Goal: Find specific page/section: Find specific page/section

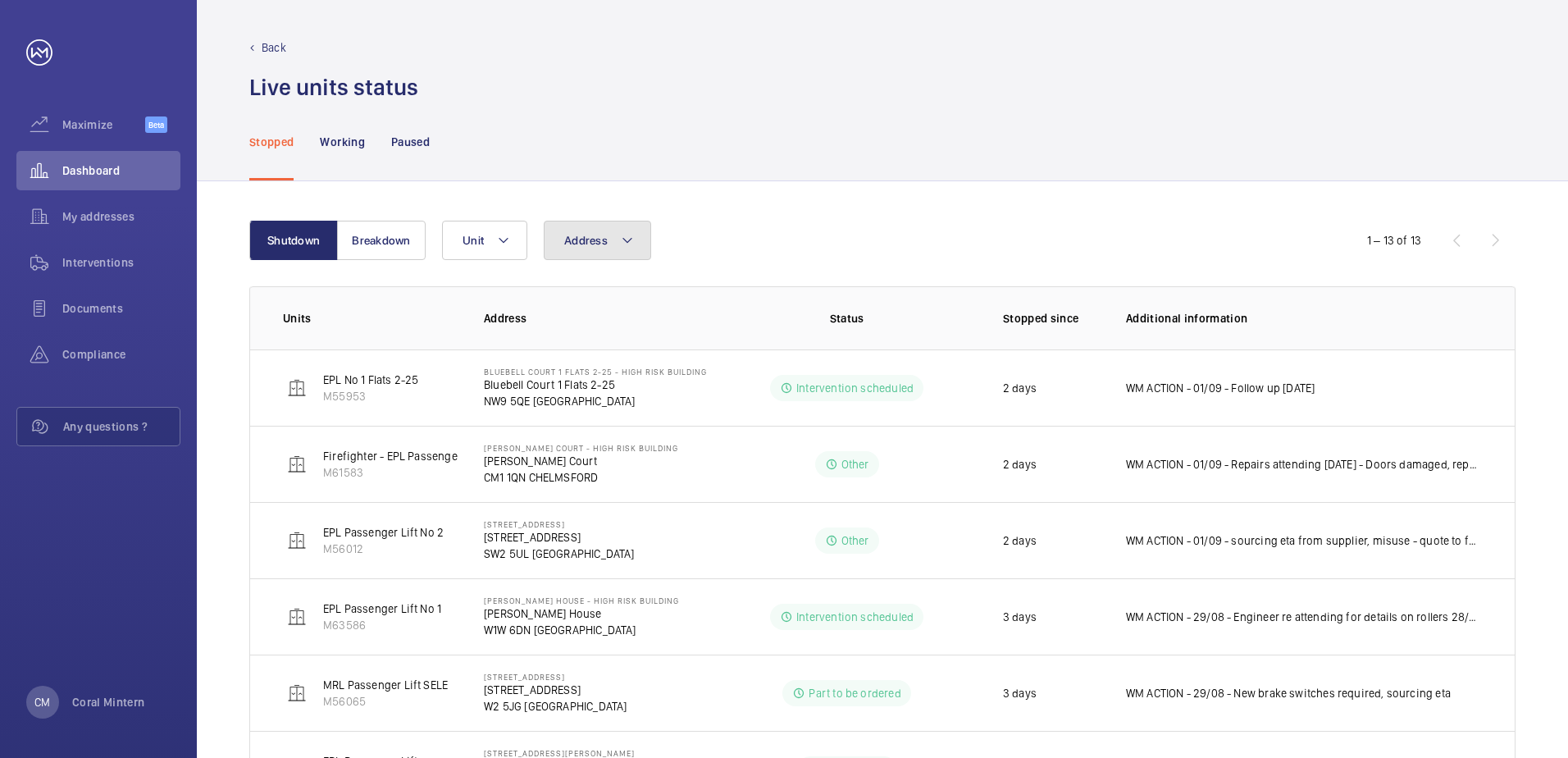
click at [622, 229] on button "Address" at bounding box center [597, 240] width 107 height 39
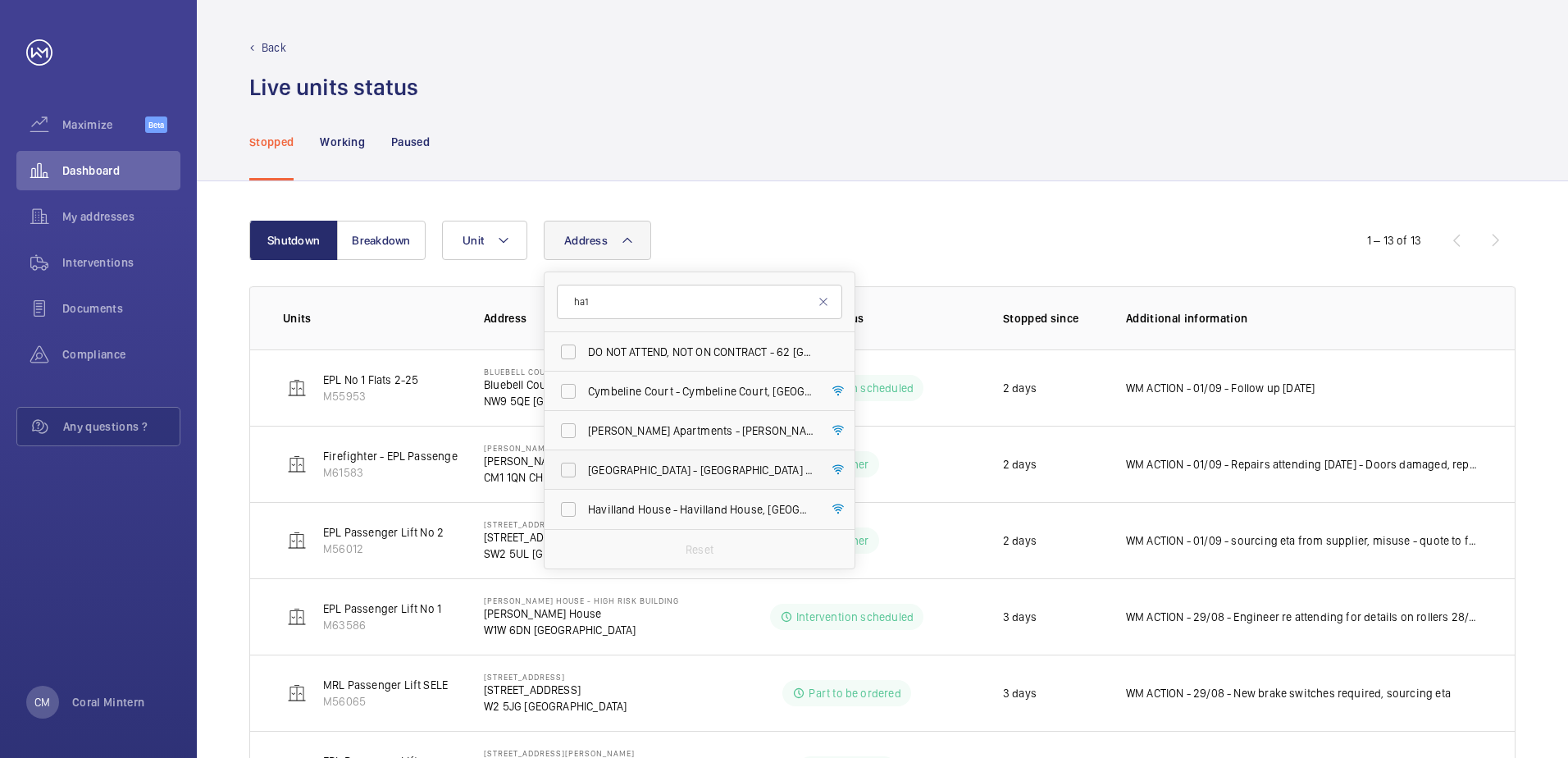
type input "ha1"
click at [711, 460] on label "[GEOGRAPHIC_DATA] - High [STREET_ADDRESS]" at bounding box center [687, 470] width 286 height 39
click at [585, 460] on input "[GEOGRAPHIC_DATA] - High [STREET_ADDRESS]" at bounding box center [568, 471] width 33 height 33
checkbox input "true"
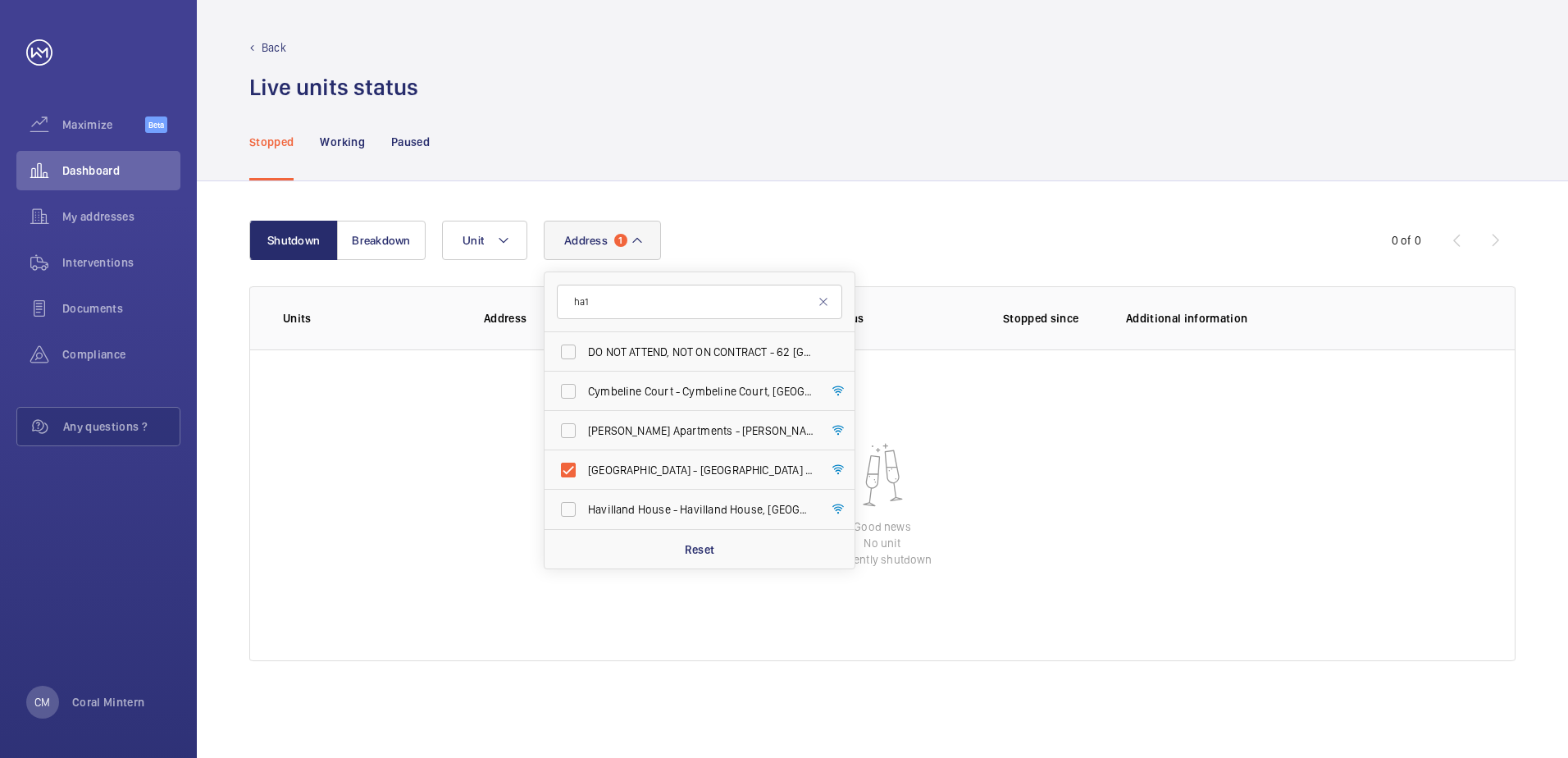
click at [762, 146] on div "Stopped Working Paused" at bounding box center [882, 141] width 1267 height 78
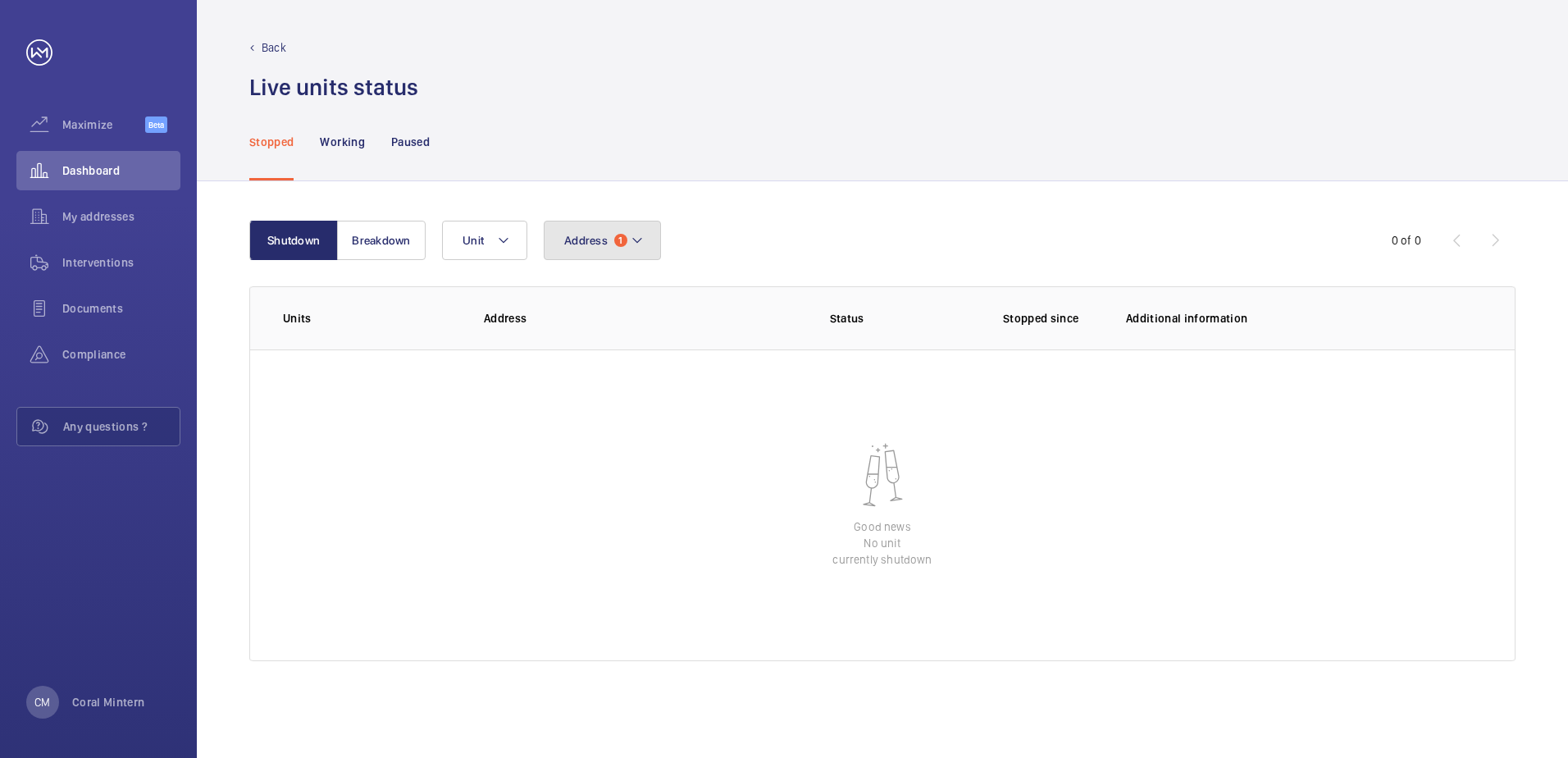
click at [611, 239] on button "Address 1" at bounding box center [602, 240] width 117 height 39
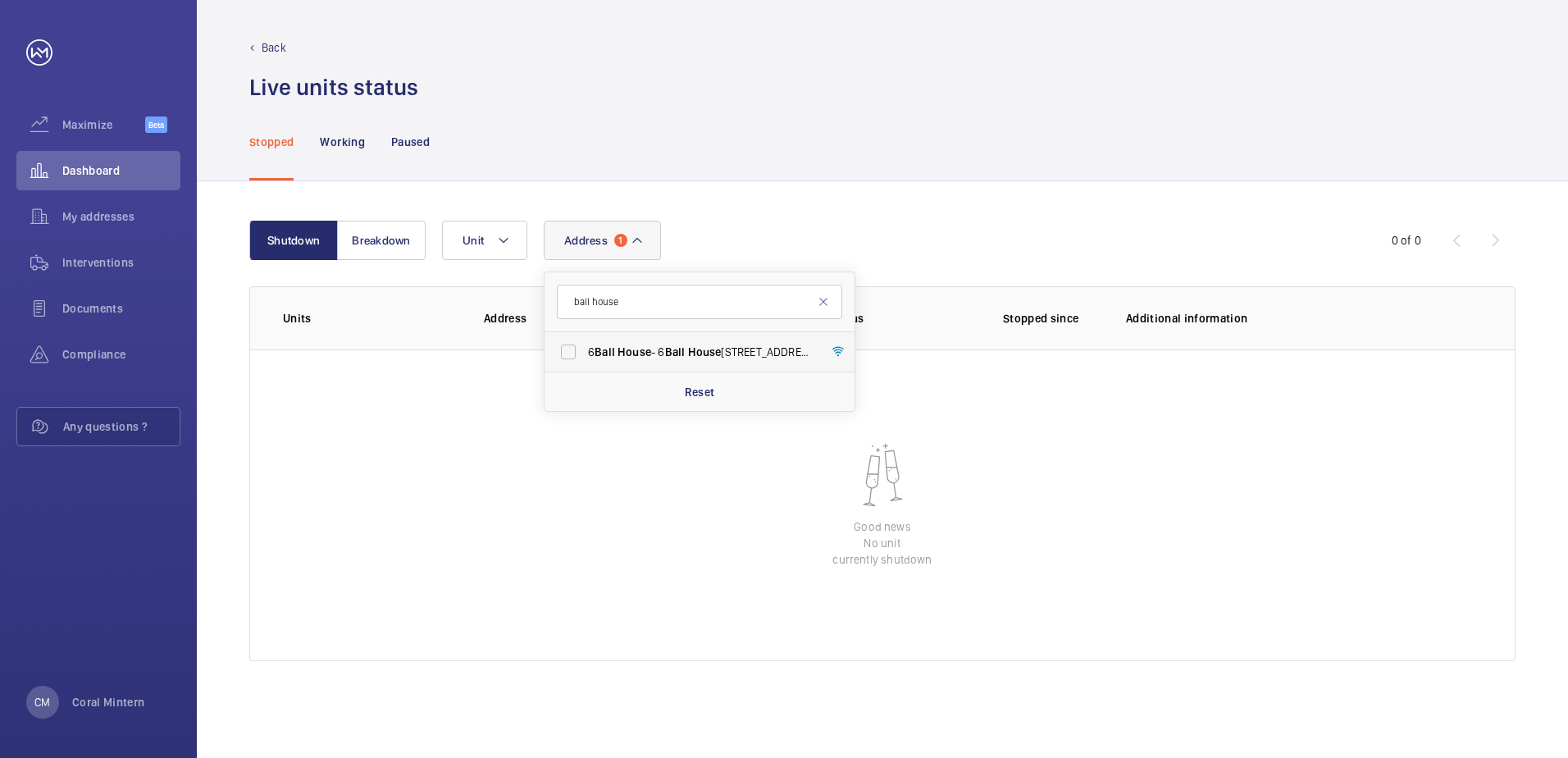
type input "ball house"
click at [703, 348] on span "House" at bounding box center [705, 352] width 34 height 13
click at [585, 348] on input "[STREET_ADDRESS]" at bounding box center [568, 352] width 33 height 33
drag, startPoint x: 701, startPoint y: 341, endPoint x: 707, endPoint y: 367, distance: 26.7
click at [702, 338] on label "[STREET_ADDRESS]" at bounding box center [687, 352] width 286 height 39
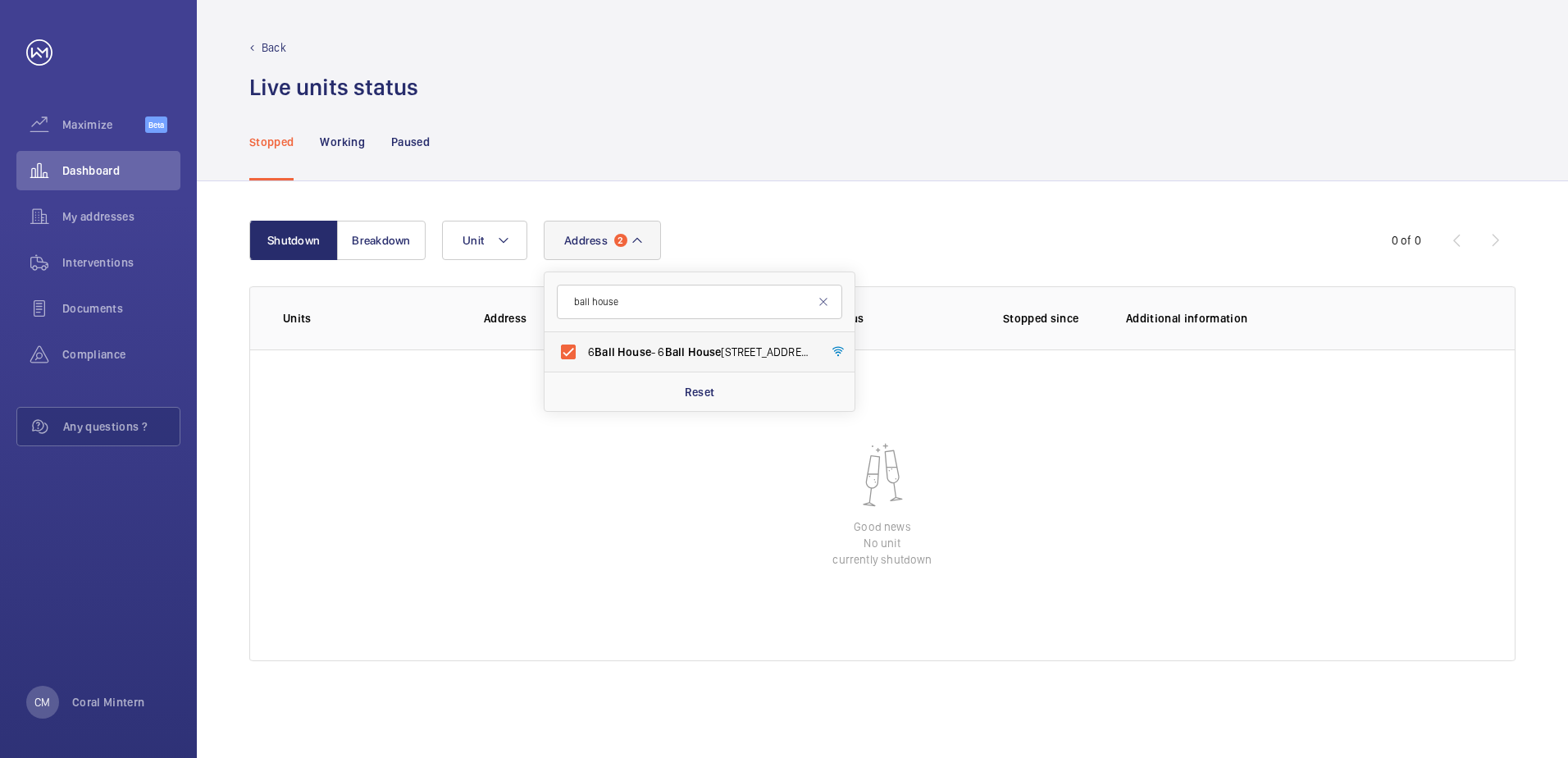
click at [585, 338] on input "[STREET_ADDRESS]" at bounding box center [568, 352] width 33 height 33
checkbox input "false"
drag, startPoint x: 740, startPoint y: 297, endPoint x: 571, endPoint y: 289, distance: 169.2
click at [571, 289] on input "ball house" at bounding box center [699, 302] width 286 height 35
click at [741, 312] on input "selsden" at bounding box center [699, 302] width 286 height 35
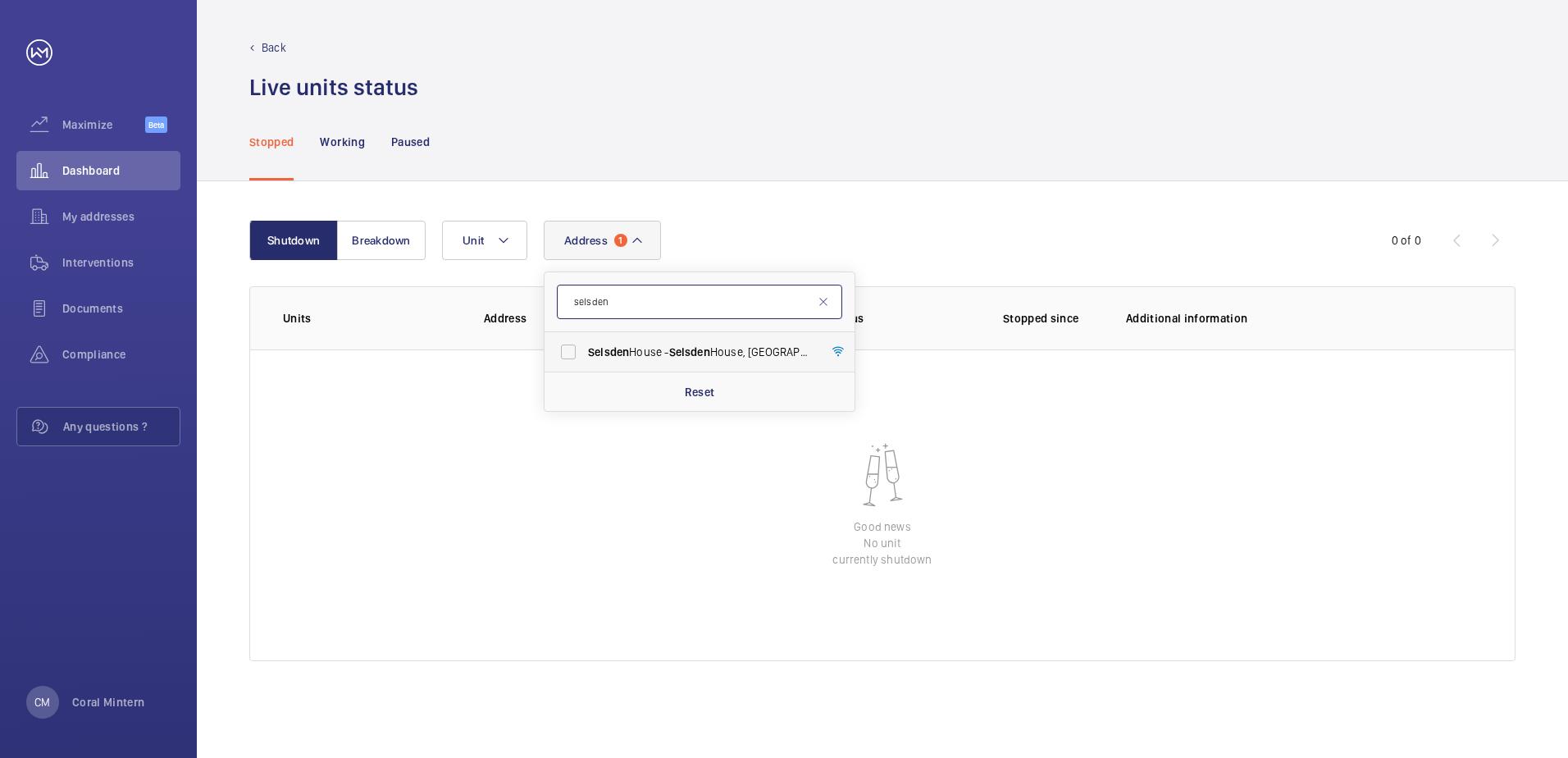
type input "selsden"
click at [741, 343] on label "[GEOGRAPHIC_DATA] - [GEOGRAPHIC_DATA]" at bounding box center [687, 352] width 286 height 39
click at [585, 343] on input "[GEOGRAPHIC_DATA] - [GEOGRAPHIC_DATA]" at bounding box center [568, 352] width 33 height 33
checkbox input "true"
click at [654, 328] on form "selsden" at bounding box center [699, 302] width 310 height 60
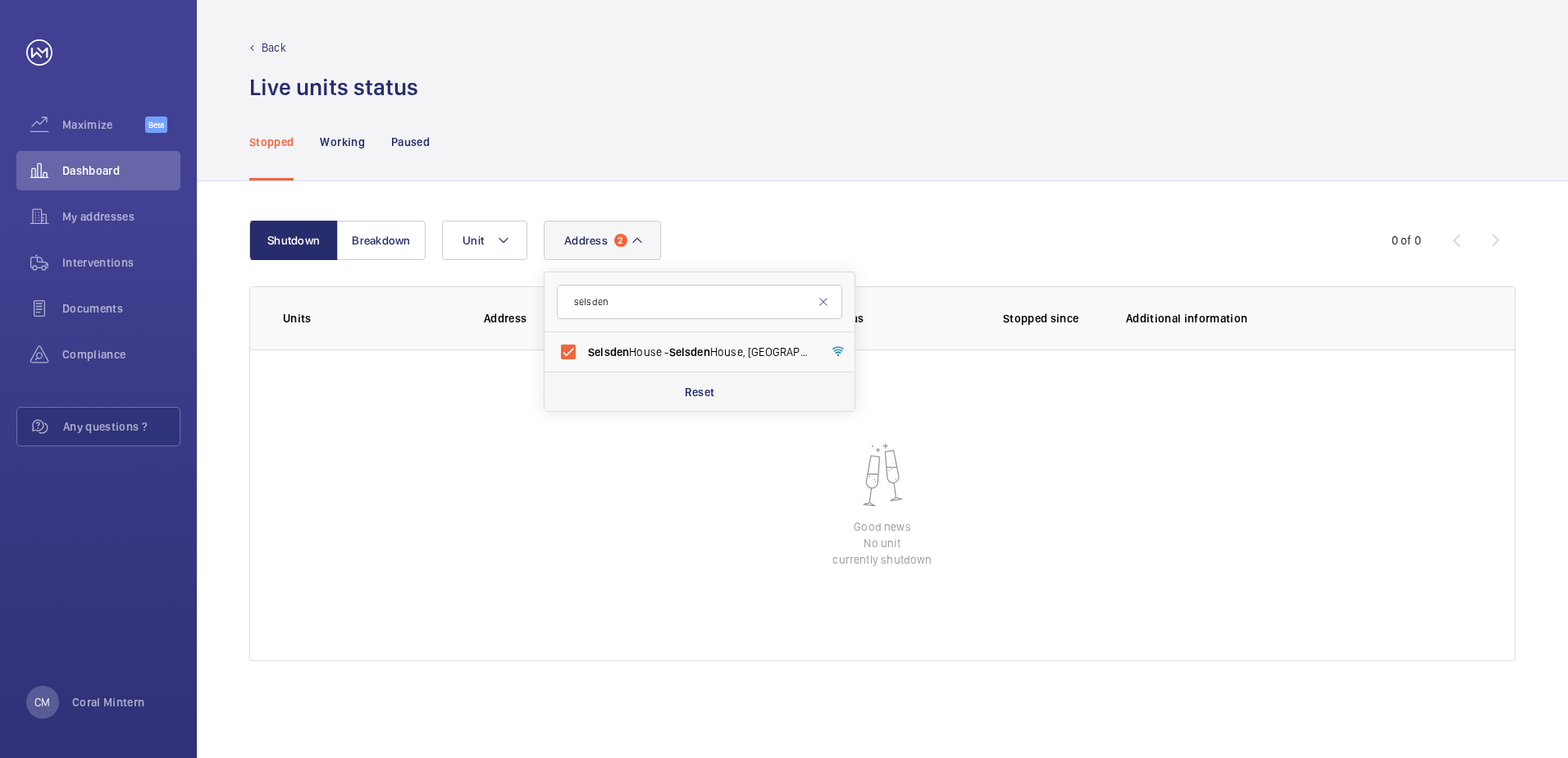
click at [652, 384] on div "Reset" at bounding box center [699, 391] width 310 height 39
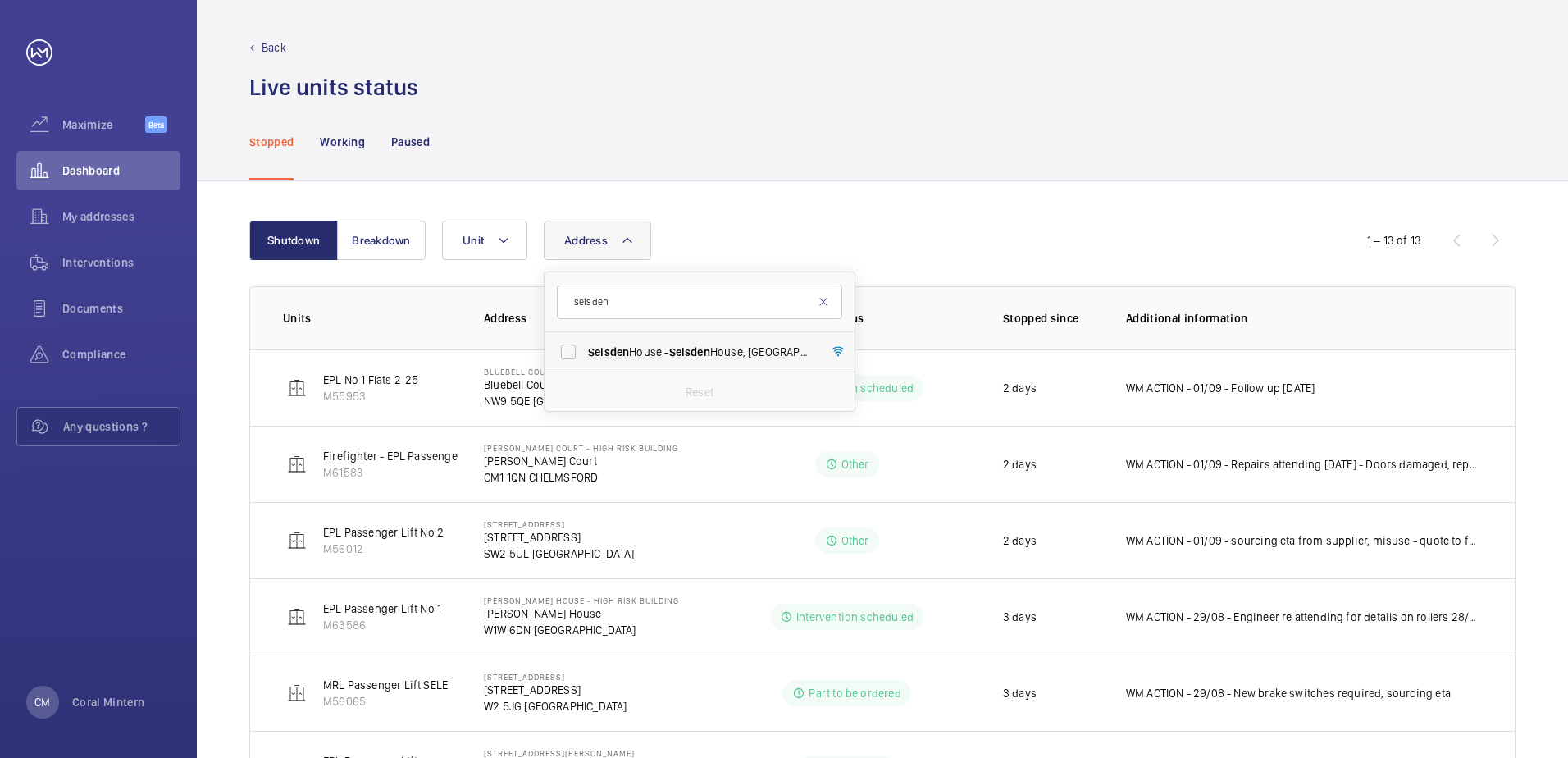
click at [640, 363] on label "[GEOGRAPHIC_DATA] - [GEOGRAPHIC_DATA]" at bounding box center [687, 352] width 286 height 39
click at [585, 363] on input "[GEOGRAPHIC_DATA] - [GEOGRAPHIC_DATA]" at bounding box center [568, 352] width 33 height 33
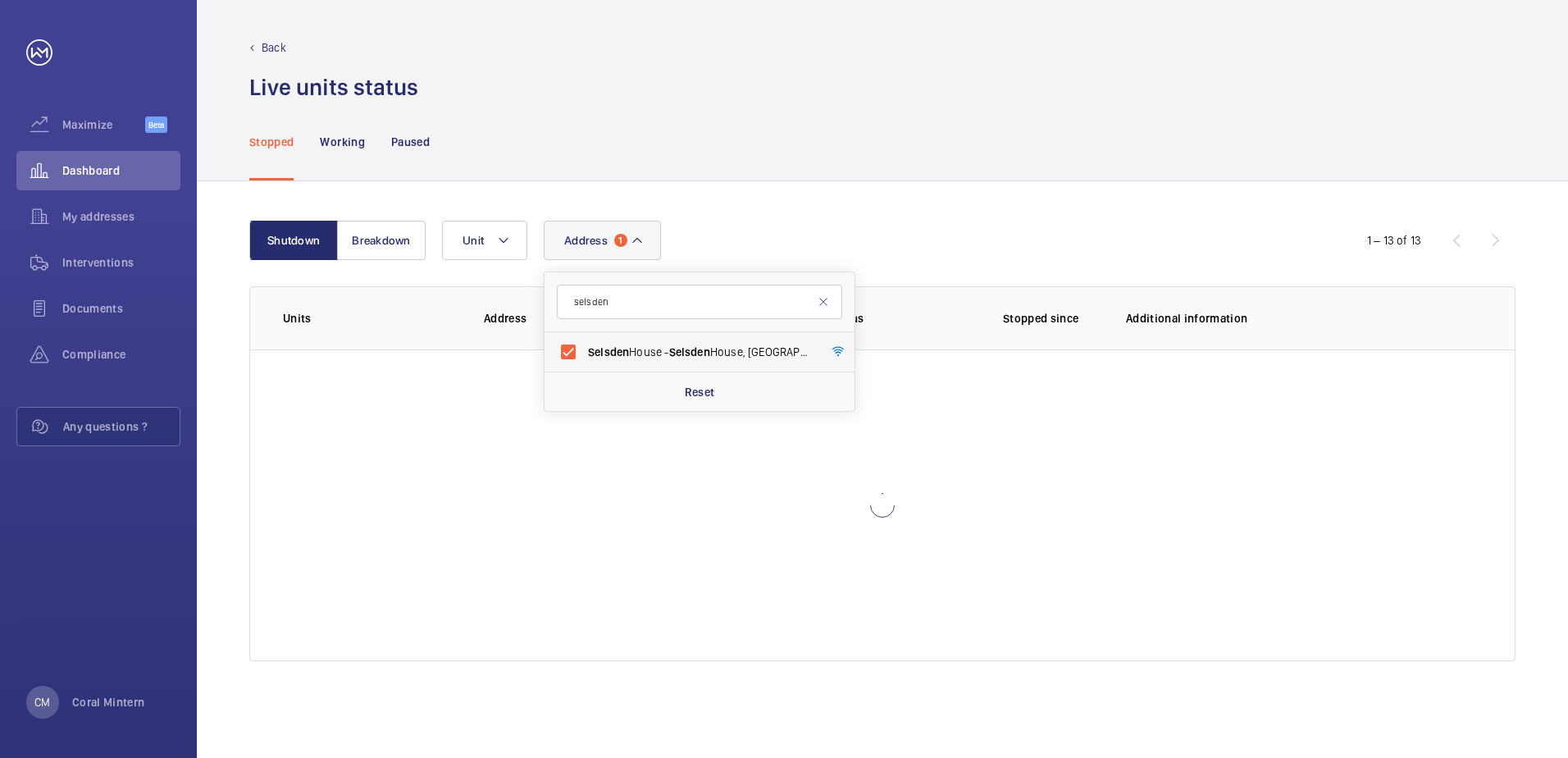
click at [640, 336] on label "[GEOGRAPHIC_DATA] - [GEOGRAPHIC_DATA]" at bounding box center [687, 352] width 286 height 39
click at [585, 336] on input "[GEOGRAPHIC_DATA] - [GEOGRAPHIC_DATA]" at bounding box center [568, 352] width 33 height 33
checkbox input "false"
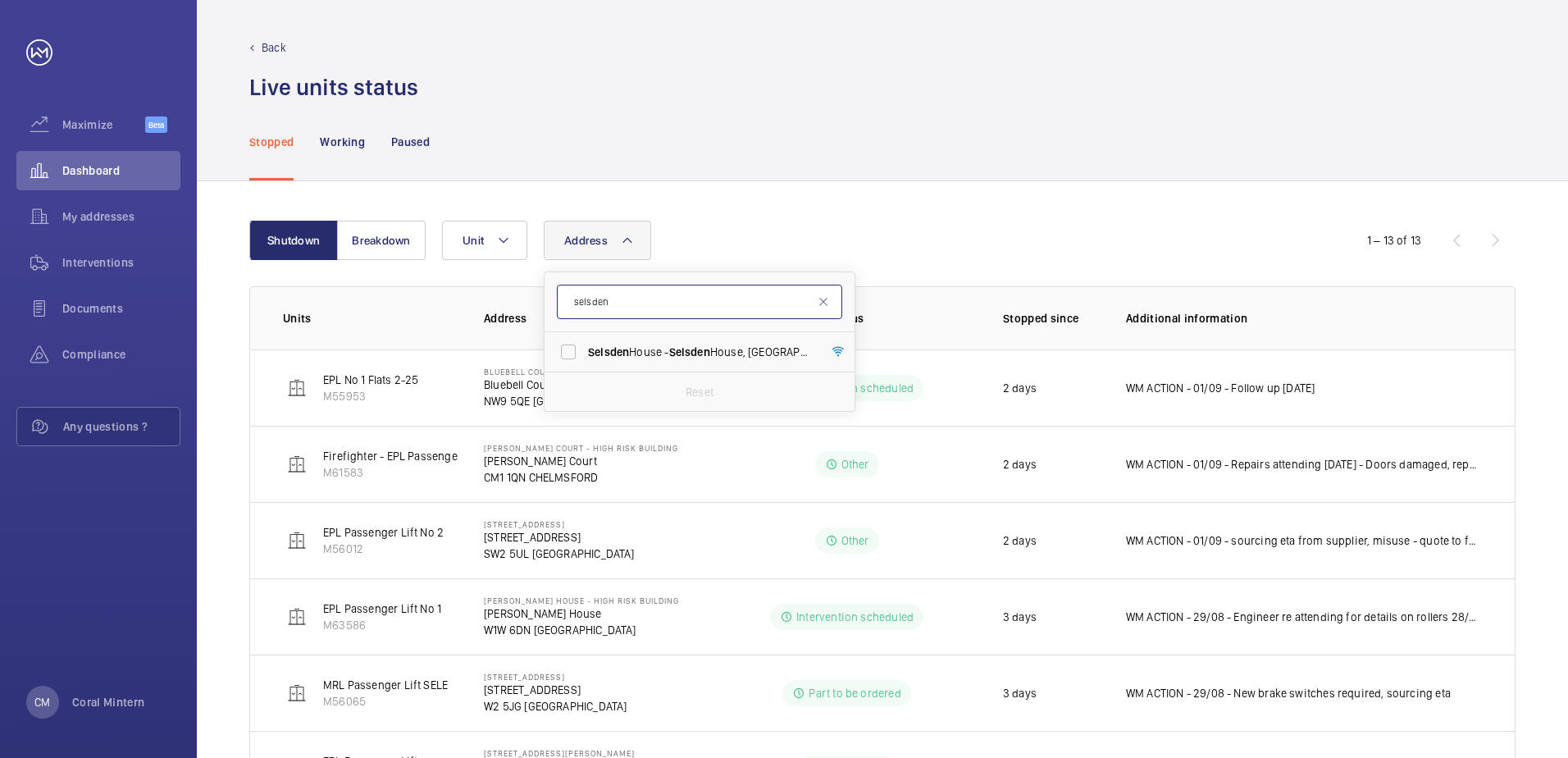
drag, startPoint x: 589, startPoint y: 278, endPoint x: 557, endPoint y: 276, distance: 32.1
click at [557, 276] on form "selsden" at bounding box center [699, 302] width 310 height 60
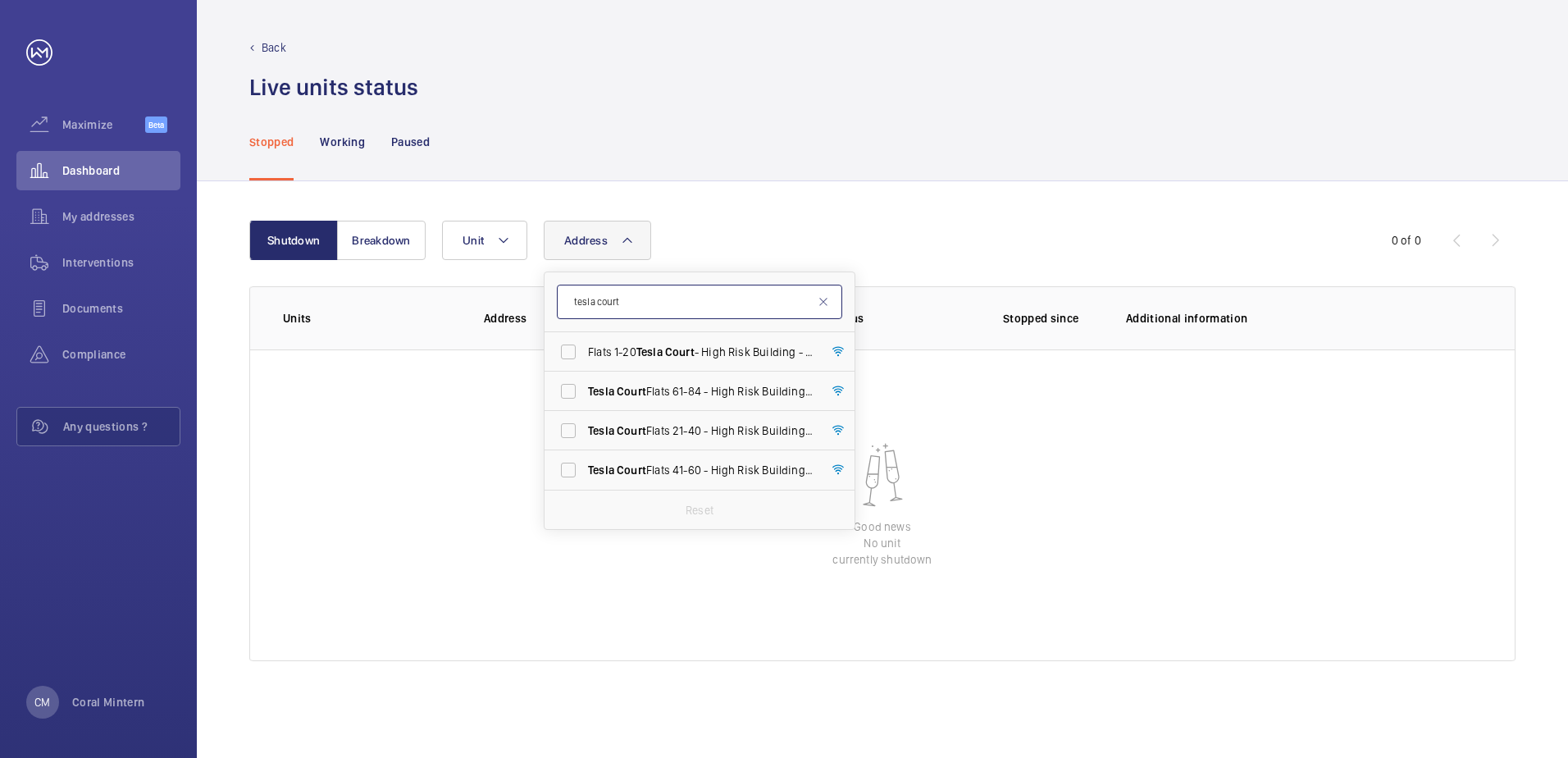
type input "tesla court"
click at [676, 350] on span "Court" at bounding box center [680, 352] width 29 height 13
click at [585, 350] on input "Flats 1-20 Tesla Court - High Risk Building - Flats [STREET_ADDRESS]" at bounding box center [568, 352] width 33 height 33
checkbox input "true"
click at [686, 374] on label "Tesla Court Flats [STREET_ADDRESS]" at bounding box center [687, 391] width 286 height 39
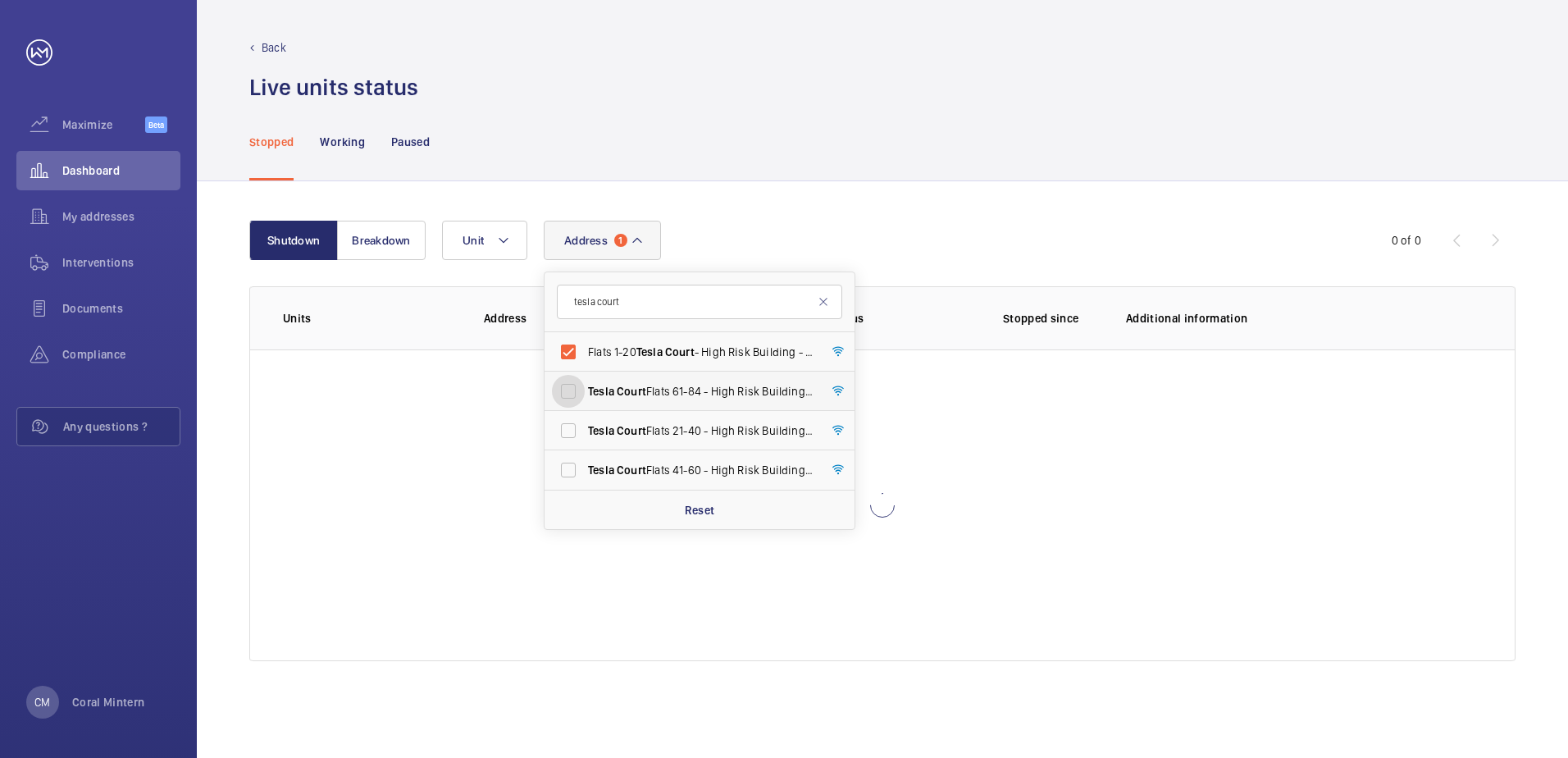
click at [585, 375] on input "Tesla Court Flats [STREET_ADDRESS]" at bounding box center [568, 392] width 33 height 33
checkbox input "true"
click at [698, 432] on span "Tesla Court Flats 21-40 - High Risk Building - [STREET_ADDRESS]" at bounding box center [700, 430] width 225 height 16
click at [585, 432] on input "Tesla Court Flats 21-40 - High Risk Building - [STREET_ADDRESS]" at bounding box center [568, 431] width 33 height 33
checkbox input "true"
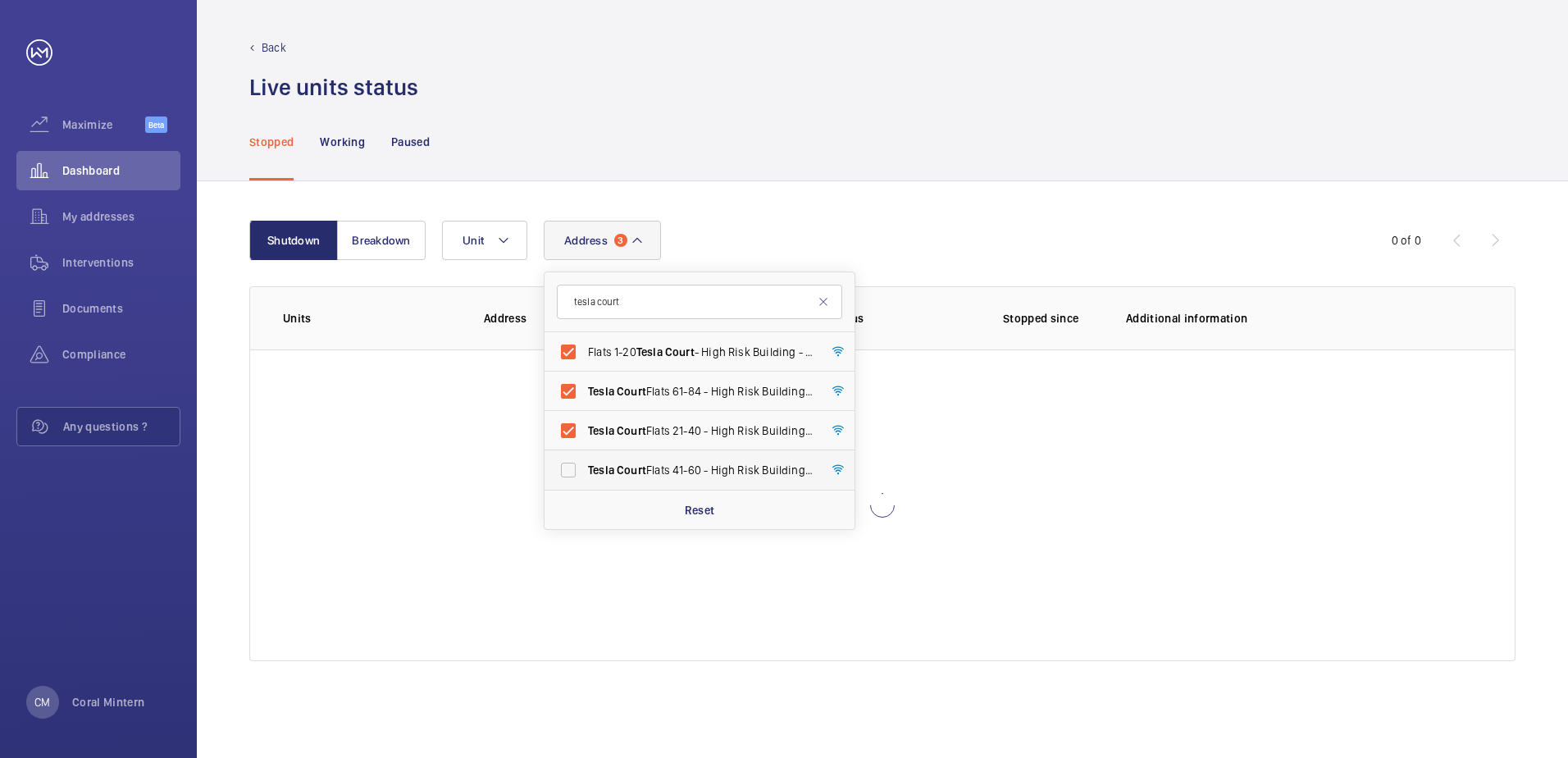
click at [698, 462] on span "Tesla Court Flats [STREET_ADDRESS]" at bounding box center [700, 470] width 225 height 16
click at [585, 462] on input "Tesla Court Flats [STREET_ADDRESS]" at bounding box center [568, 471] width 33 height 33
checkbox input "true"
click at [691, 365] on label "Flats 1-20 Tesla Court - High Risk Building - Flats [STREET_ADDRESS]" at bounding box center [687, 352] width 286 height 39
click at [585, 365] on input "Flats 1-20 Tesla Court - High Risk Building - Flats [STREET_ADDRESS]" at bounding box center [568, 352] width 33 height 33
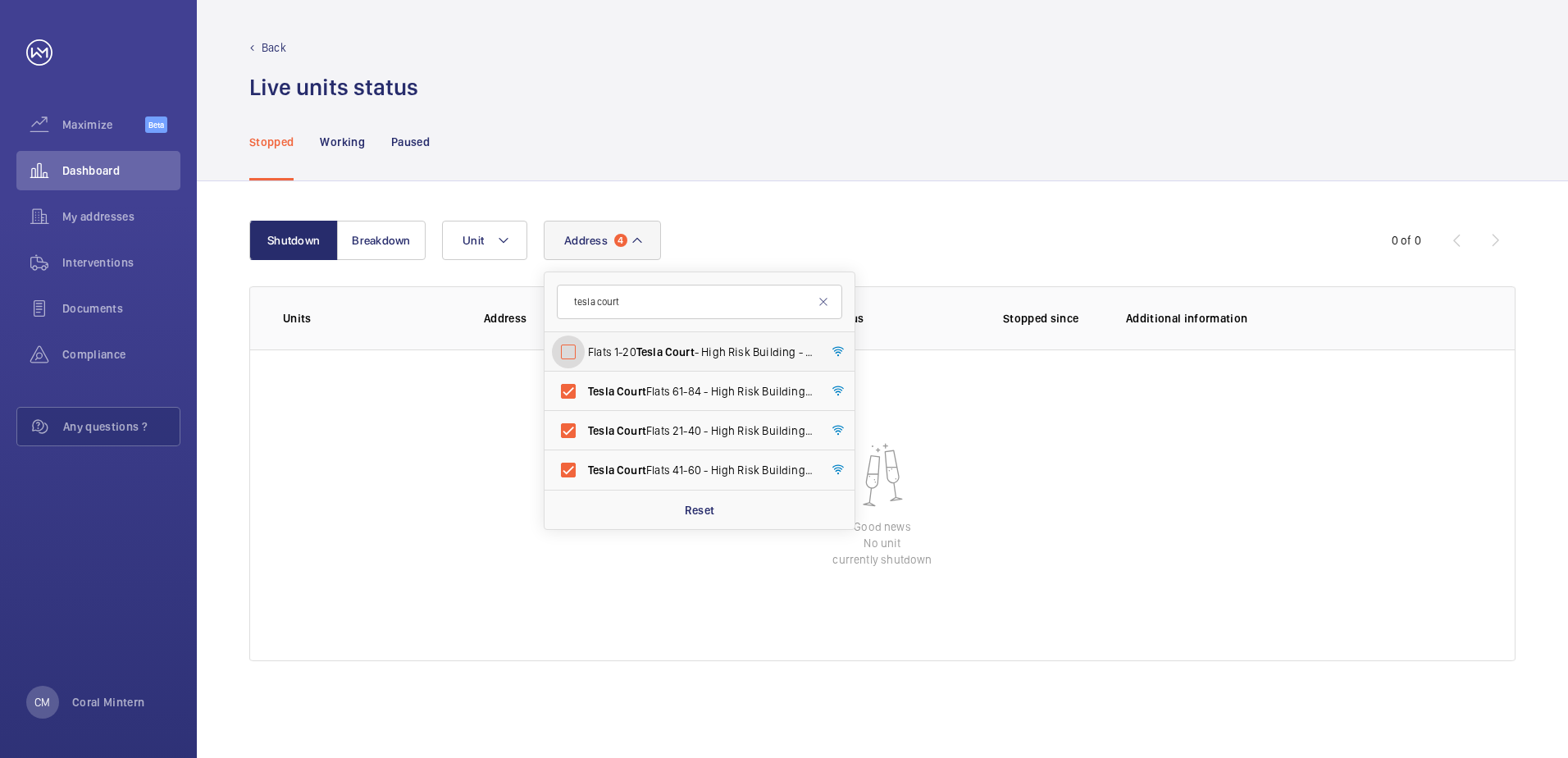
checkbox input "false"
click at [687, 399] on span "Tesla Court Flats [STREET_ADDRESS]" at bounding box center [700, 391] width 225 height 16
click at [585, 399] on input "Tesla Court Flats [STREET_ADDRESS]" at bounding box center [568, 392] width 33 height 33
checkbox input "false"
click at [685, 432] on span "Tesla Court Flats 21-40 - High Risk Building - [STREET_ADDRESS]" at bounding box center [700, 430] width 225 height 16
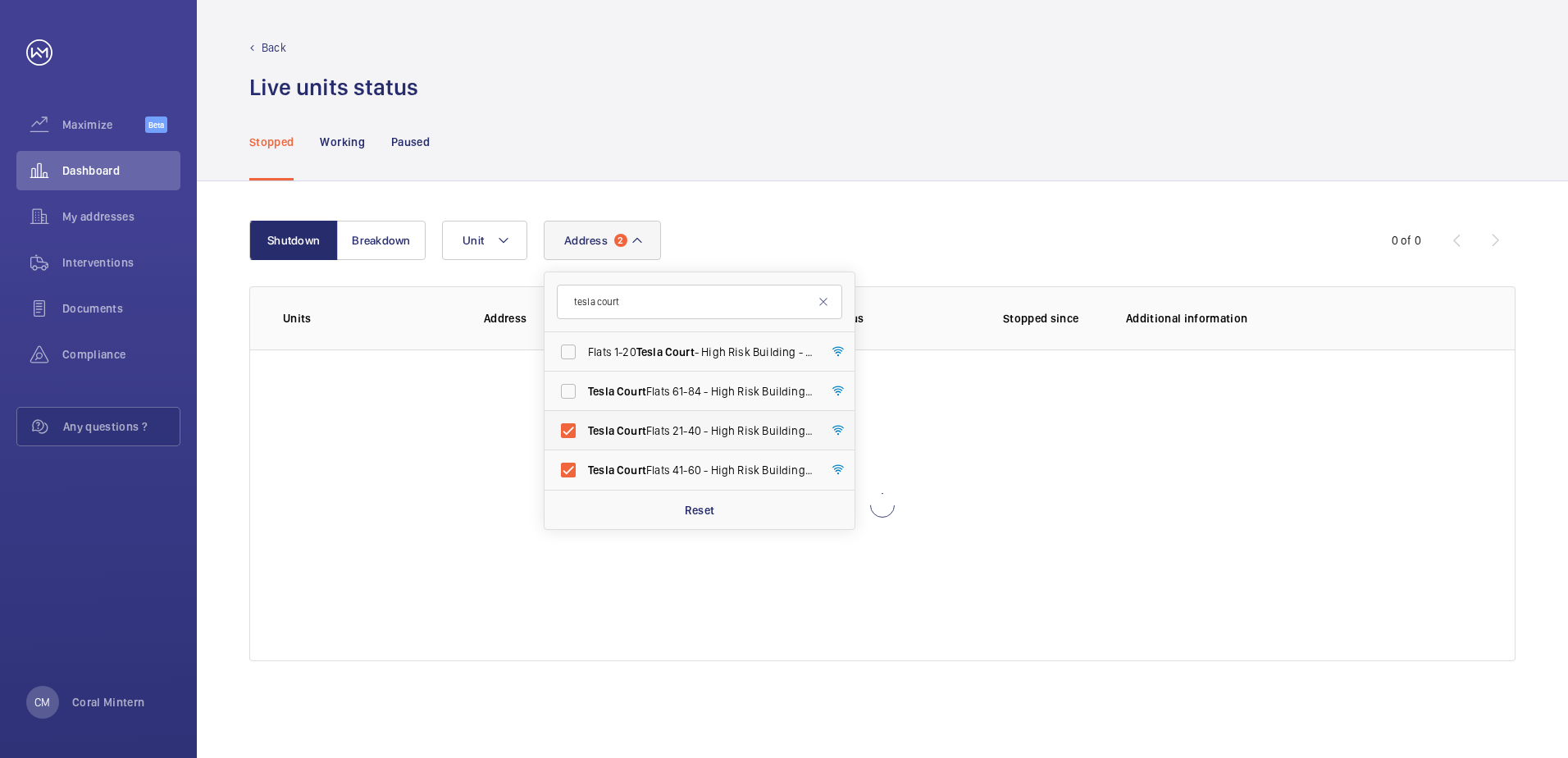
click at [585, 432] on input "Tesla Court Flats 21-40 - High Risk Building - [STREET_ADDRESS]" at bounding box center [568, 431] width 33 height 33
checkbox input "false"
click at [685, 454] on label "Tesla Court Flats [STREET_ADDRESS]" at bounding box center [687, 470] width 286 height 39
click at [585, 454] on input "Tesla Court Flats [STREET_ADDRESS]" at bounding box center [568, 471] width 33 height 33
checkbox input "false"
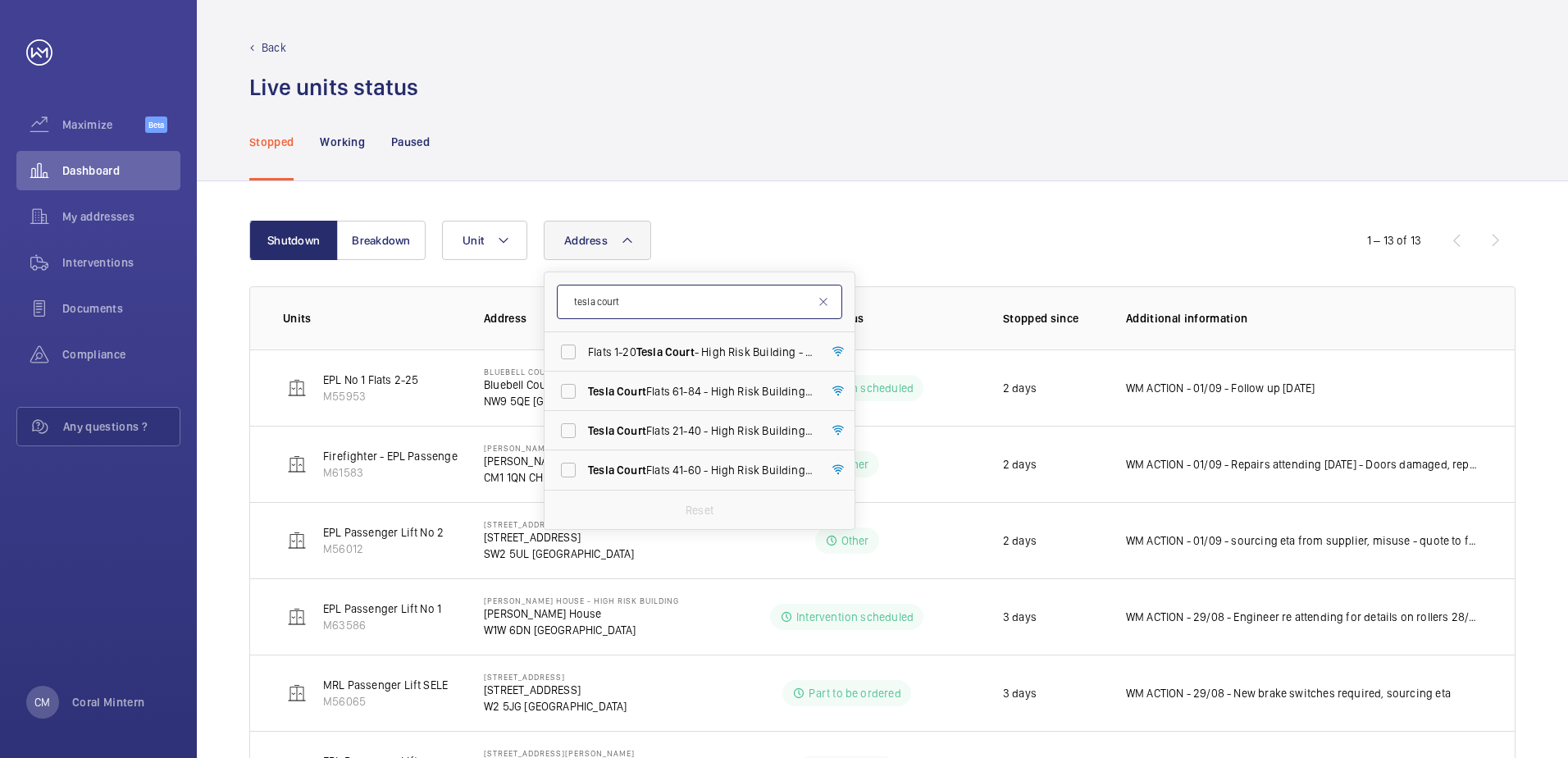
drag, startPoint x: 629, startPoint y: 310, endPoint x: 572, endPoint y: 298, distance: 58.2
click at [572, 298] on input "tesla court" at bounding box center [699, 302] width 286 height 35
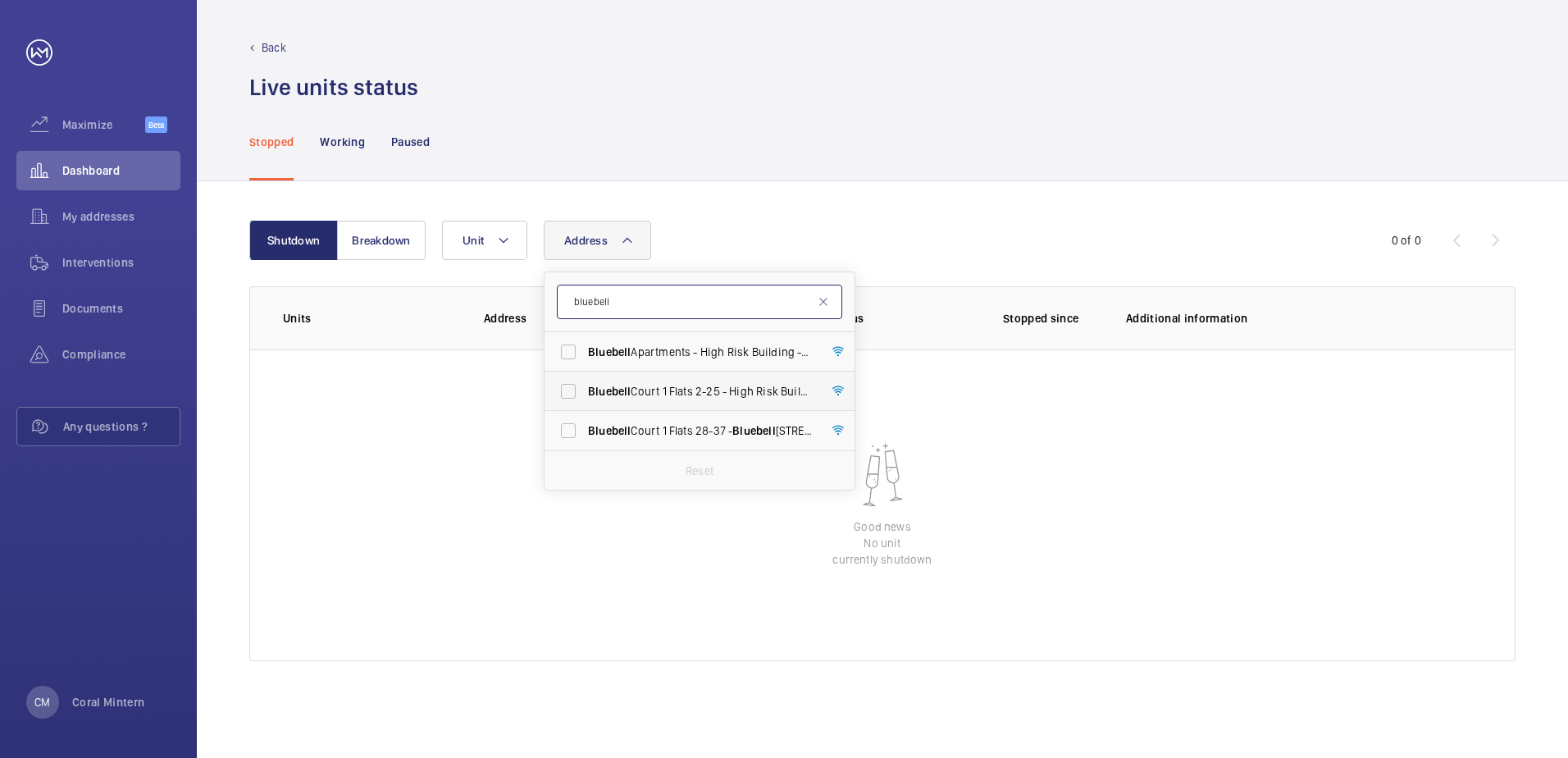
type input "bluebell"
click at [637, 383] on label "Bluebell Court 1 Flats 2-25 - High Risk Building - [GEOGRAPHIC_DATA] [STREET_AD…" at bounding box center [687, 391] width 286 height 39
click at [585, 383] on input "Bluebell Court 1 Flats 2-25 - High Risk Building - [GEOGRAPHIC_DATA] [STREET_AD…" at bounding box center [568, 392] width 33 height 33
checkbox input "true"
click at [648, 340] on label "Bluebell Apartments - High Risk Building - [GEOGRAPHIC_DATA]" at bounding box center [687, 352] width 286 height 39
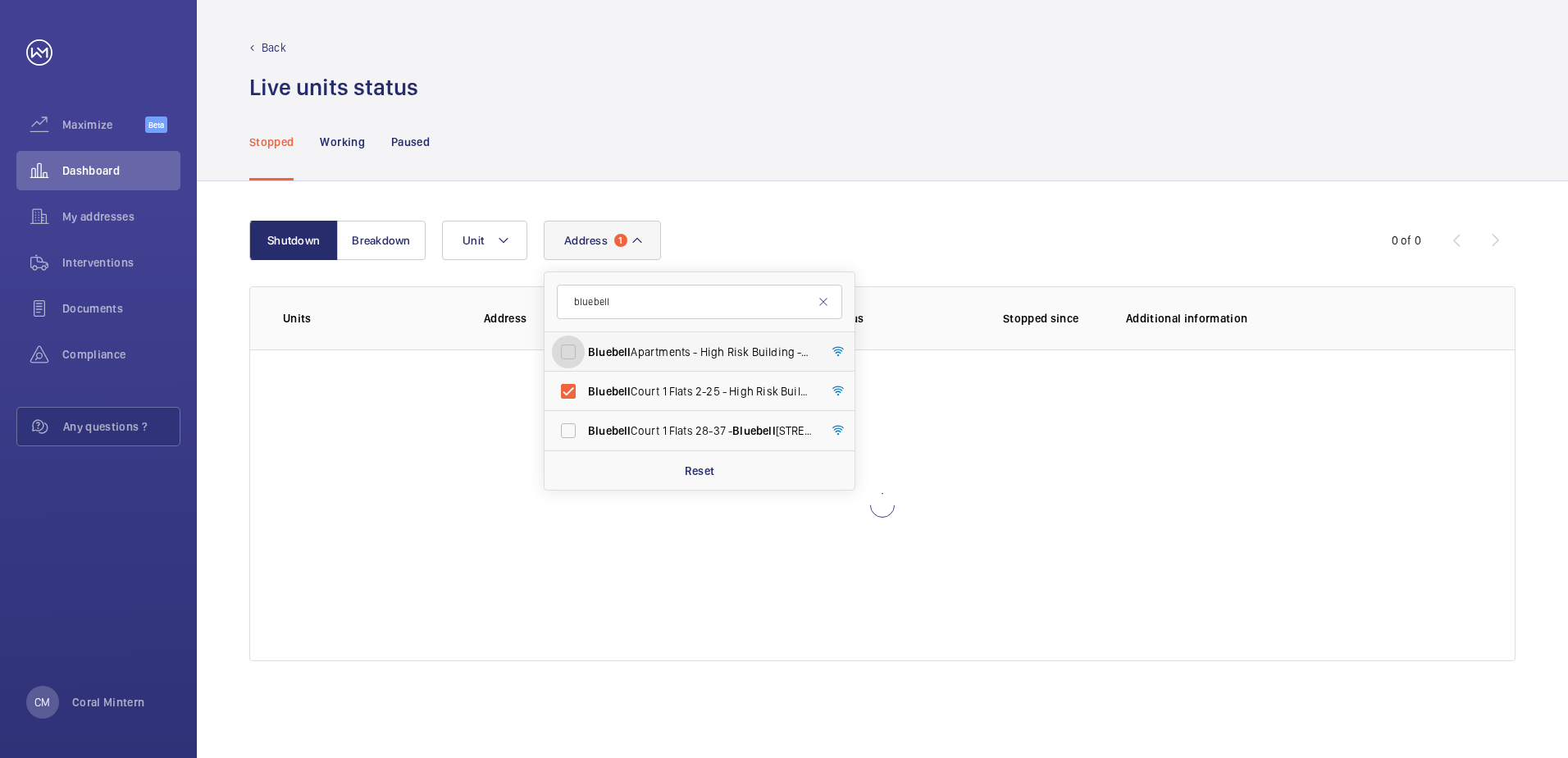
click at [585, 340] on input "Bluebell Apartments - High Risk Building - [GEOGRAPHIC_DATA]" at bounding box center [568, 352] width 33 height 33
checkbox input "true"
click at [690, 439] on span "Bluebell Court 1 Flats [STREET_ADDRESS]" at bounding box center [700, 430] width 225 height 16
click at [585, 439] on input "Bluebell Court 1 Flats [STREET_ADDRESS]" at bounding box center [568, 431] width 33 height 33
checkbox input "true"
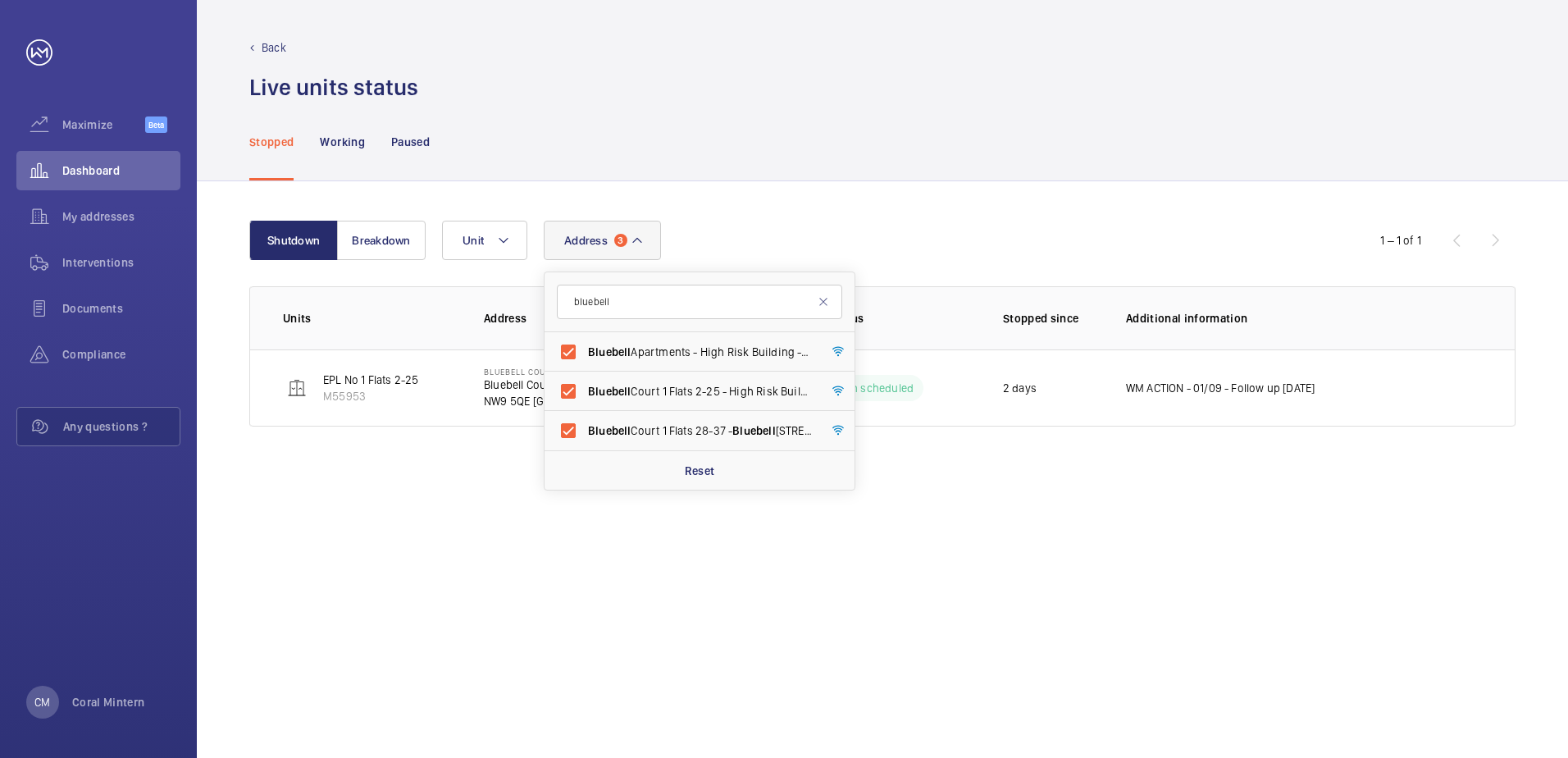
click at [957, 249] on div "Address 3 bluebell Bluebell Apartments - High Risk Building - [GEOGRAPHIC_DATA]…" at bounding box center [881, 240] width 877 height 39
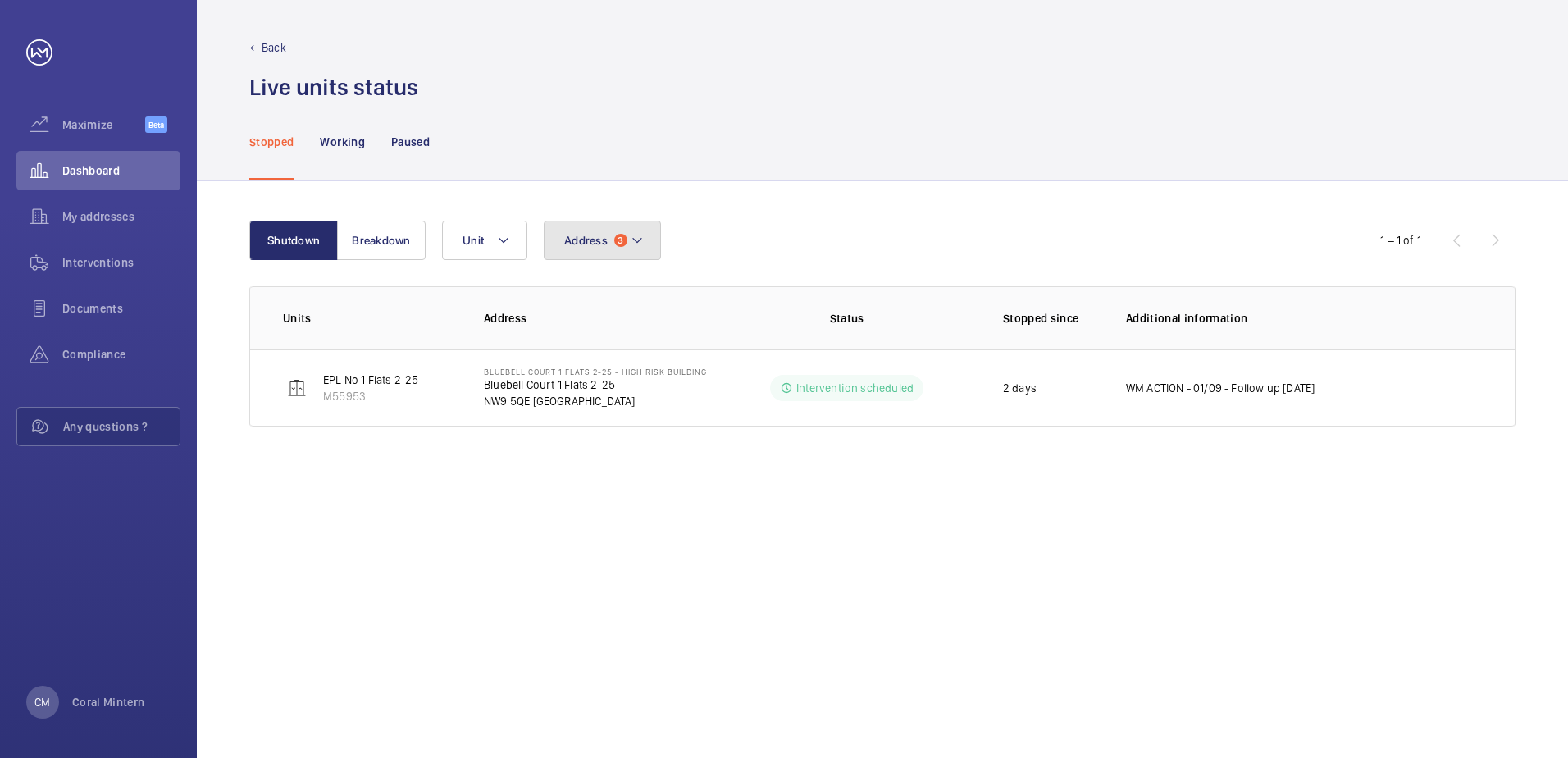
click at [596, 244] on span "Address" at bounding box center [586, 240] width 43 height 13
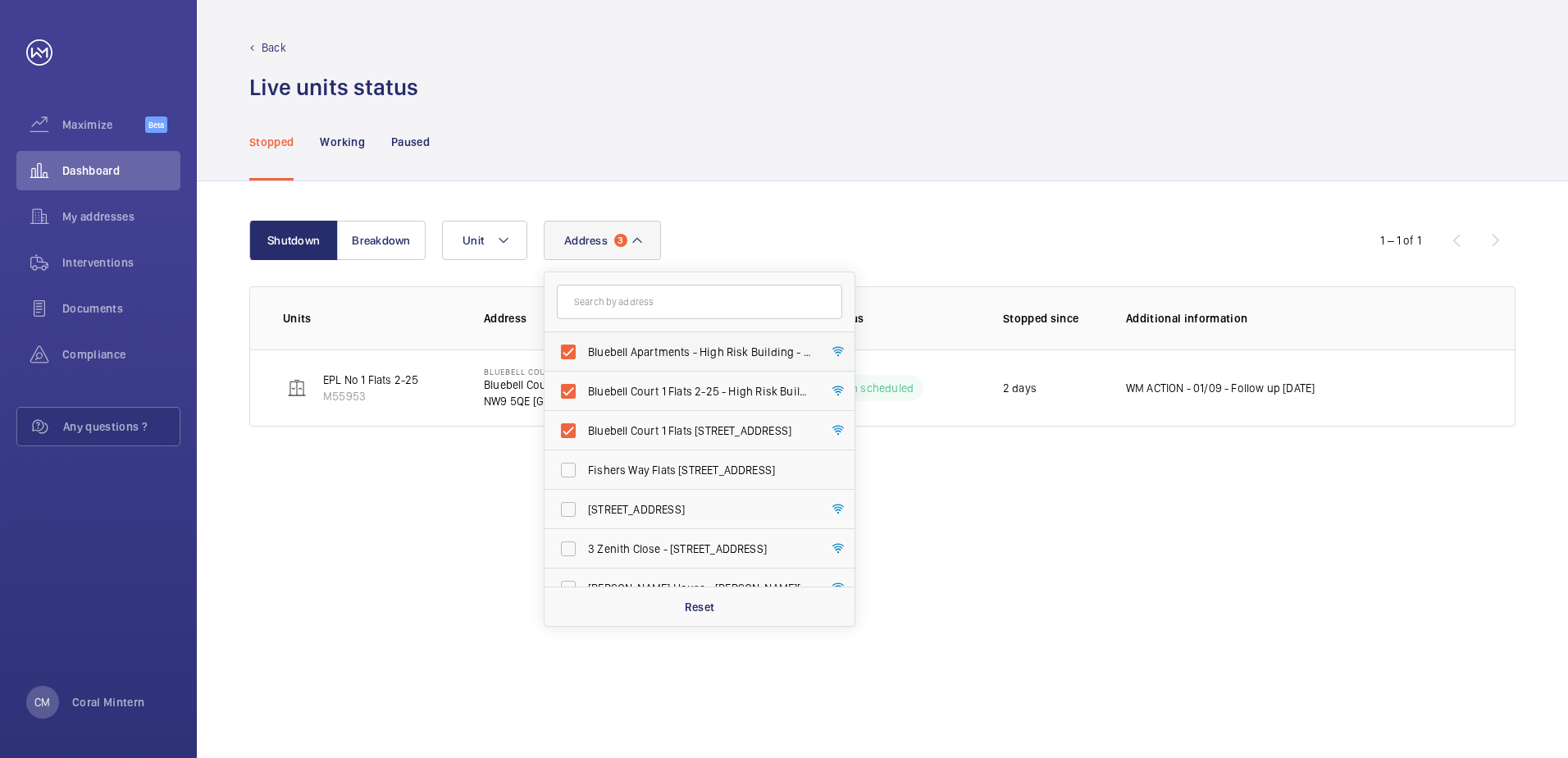
click at [661, 341] on label "Bluebell Apartments - High Risk Building - [GEOGRAPHIC_DATA]" at bounding box center [687, 352] width 286 height 39
click at [585, 341] on input "Bluebell Apartments - High Risk Building - [GEOGRAPHIC_DATA]" at bounding box center [568, 352] width 33 height 33
checkbox input "false"
click at [667, 377] on label "Bluebell Court 1 Flats [STREET_ADDRESS]" at bounding box center [687, 391] width 286 height 39
click at [585, 377] on input "Bluebell Court 1 Flats [STREET_ADDRESS]" at bounding box center [568, 392] width 33 height 33
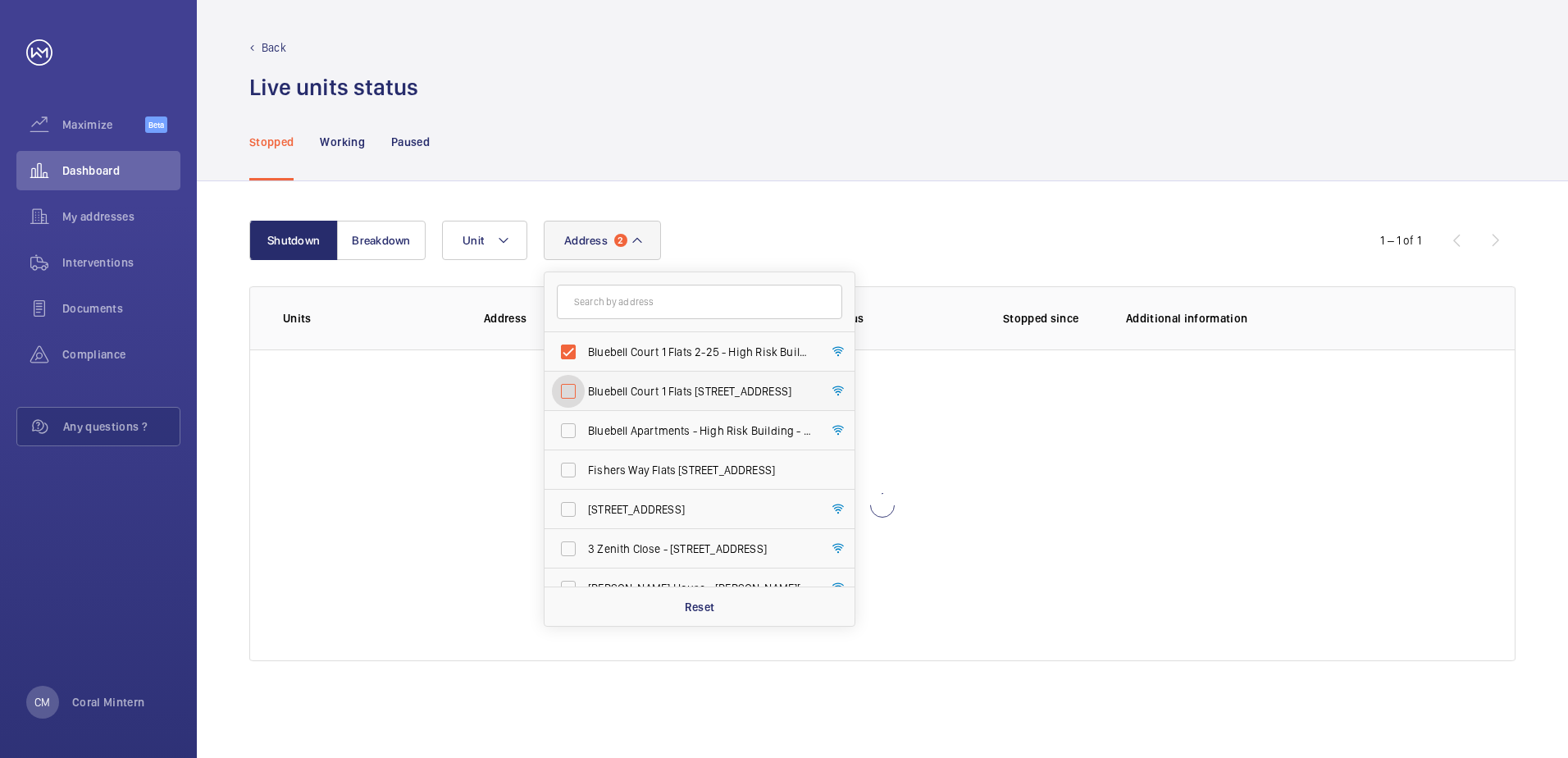
checkbox input "false"
click at [680, 340] on label "Bluebell Court 1 Flats 2-25 - High Risk Building - [GEOGRAPHIC_DATA] [STREET_AD…" at bounding box center [687, 352] width 286 height 39
click at [585, 340] on input "Bluebell Court 1 Flats 2-25 - High Risk Building - [GEOGRAPHIC_DATA] [STREET_AD…" at bounding box center [568, 352] width 33 height 33
checkbox input "false"
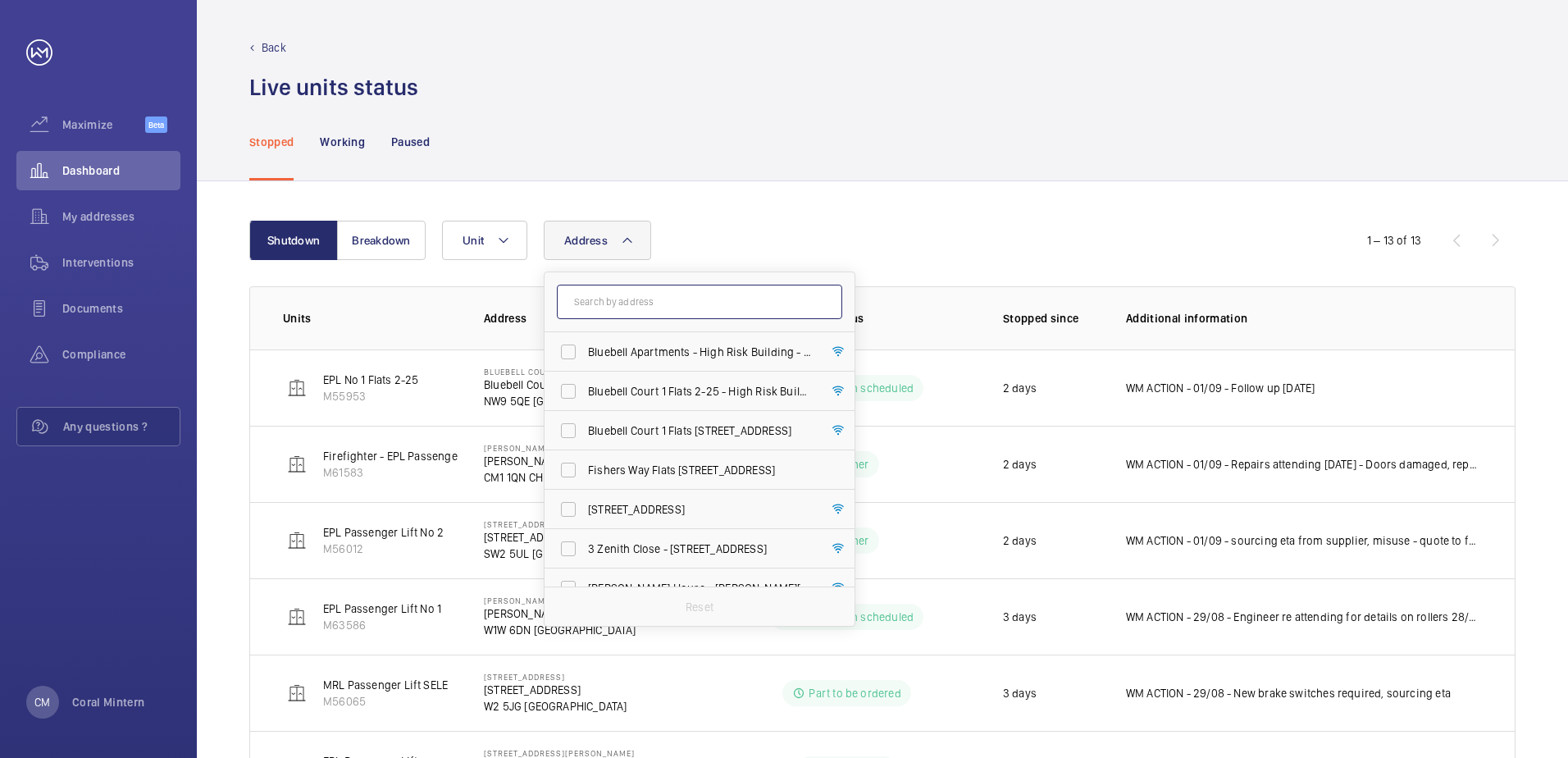
click at [679, 308] on input "text" at bounding box center [699, 302] width 286 height 35
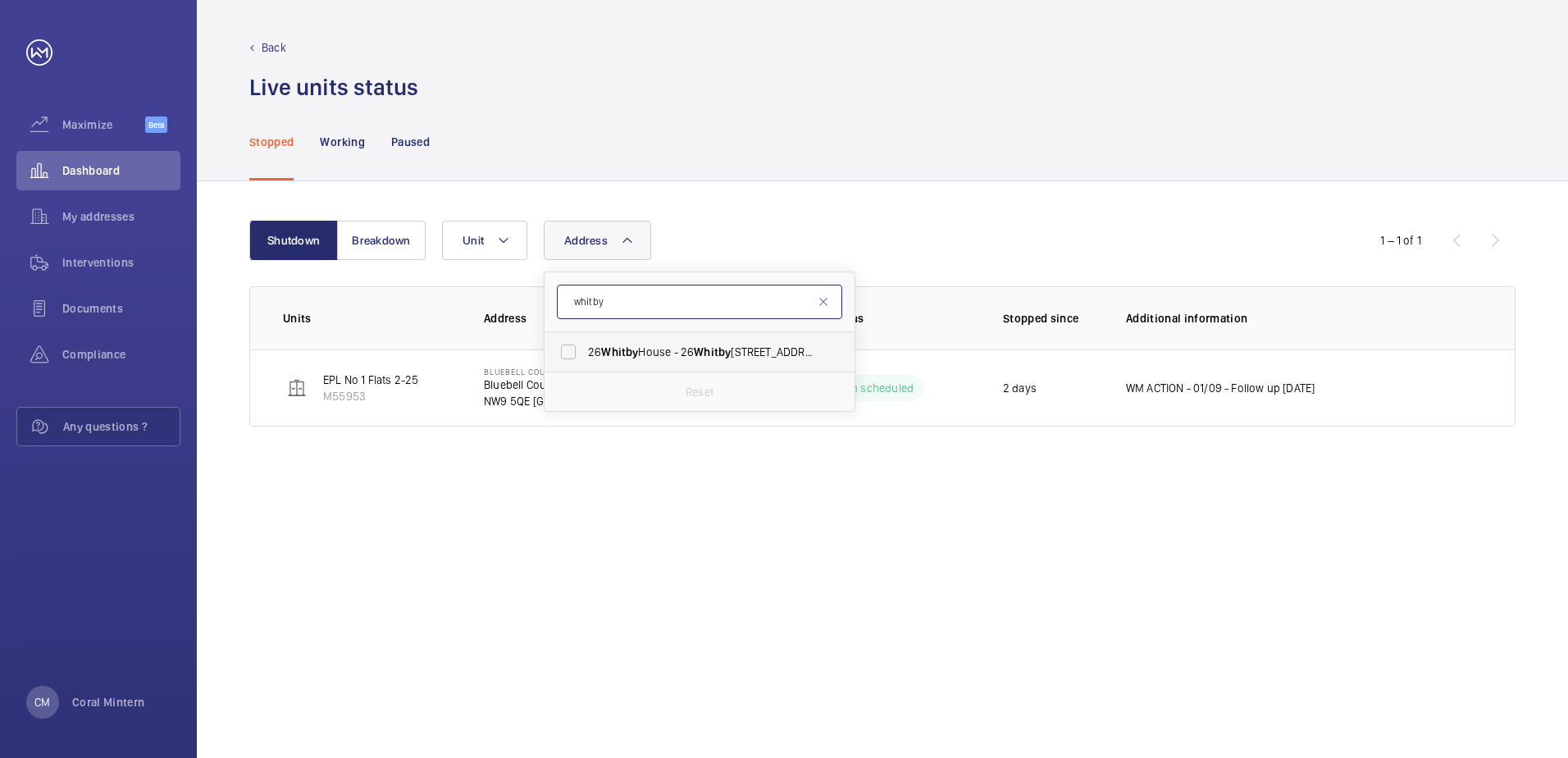
type input "whitby"
click at [714, 351] on span "Whitby" at bounding box center [712, 352] width 37 height 13
click at [585, 351] on input "[STREET_ADDRESS]" at bounding box center [568, 352] width 33 height 33
checkbox input "true"
drag, startPoint x: 722, startPoint y: 312, endPoint x: 568, endPoint y: 293, distance: 155.2
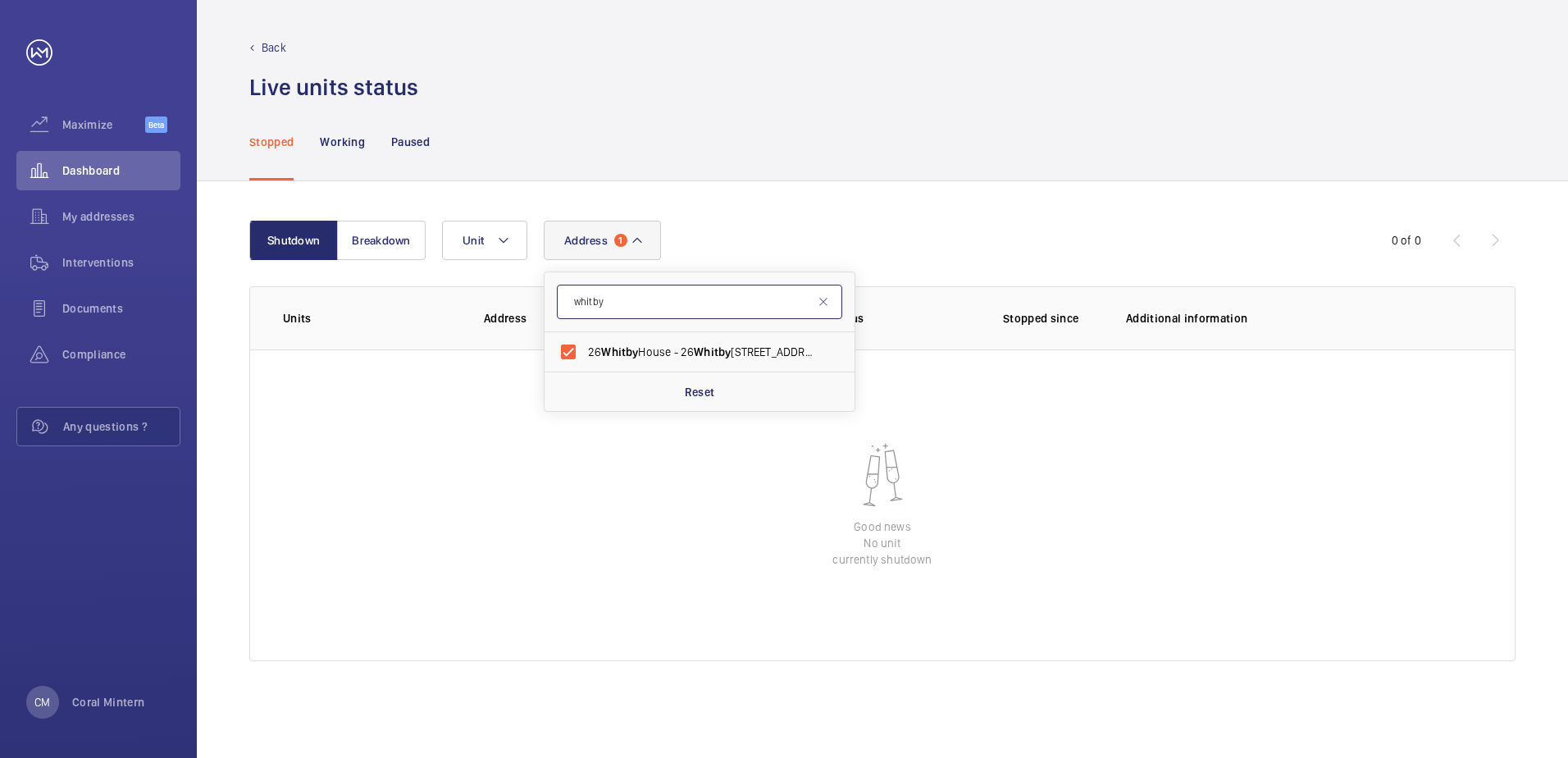
click at [568, 293] on input "whitby" at bounding box center [699, 302] width 286 height 35
type input "e14 9ax"
click at [678, 359] on span "[STREET_ADDRESS]" at bounding box center [700, 352] width 225 height 16
click at [585, 359] on input "[STREET_ADDRESS]" at bounding box center [568, 352] width 33 height 33
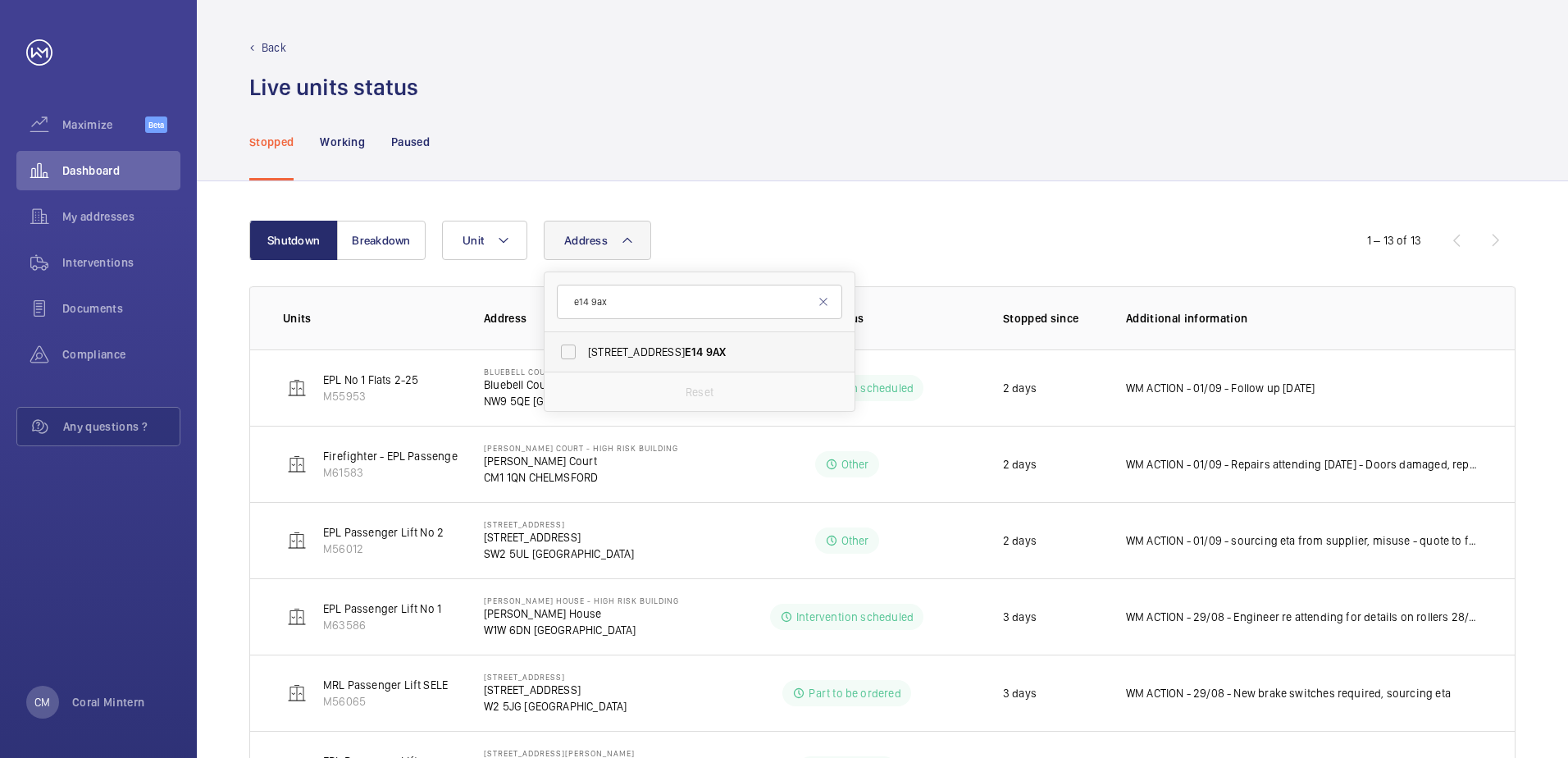
click at [678, 359] on span "[STREET_ADDRESS]" at bounding box center [700, 352] width 225 height 16
click at [585, 359] on input "[STREET_ADDRESS]" at bounding box center [568, 352] width 33 height 33
checkbox input "true"
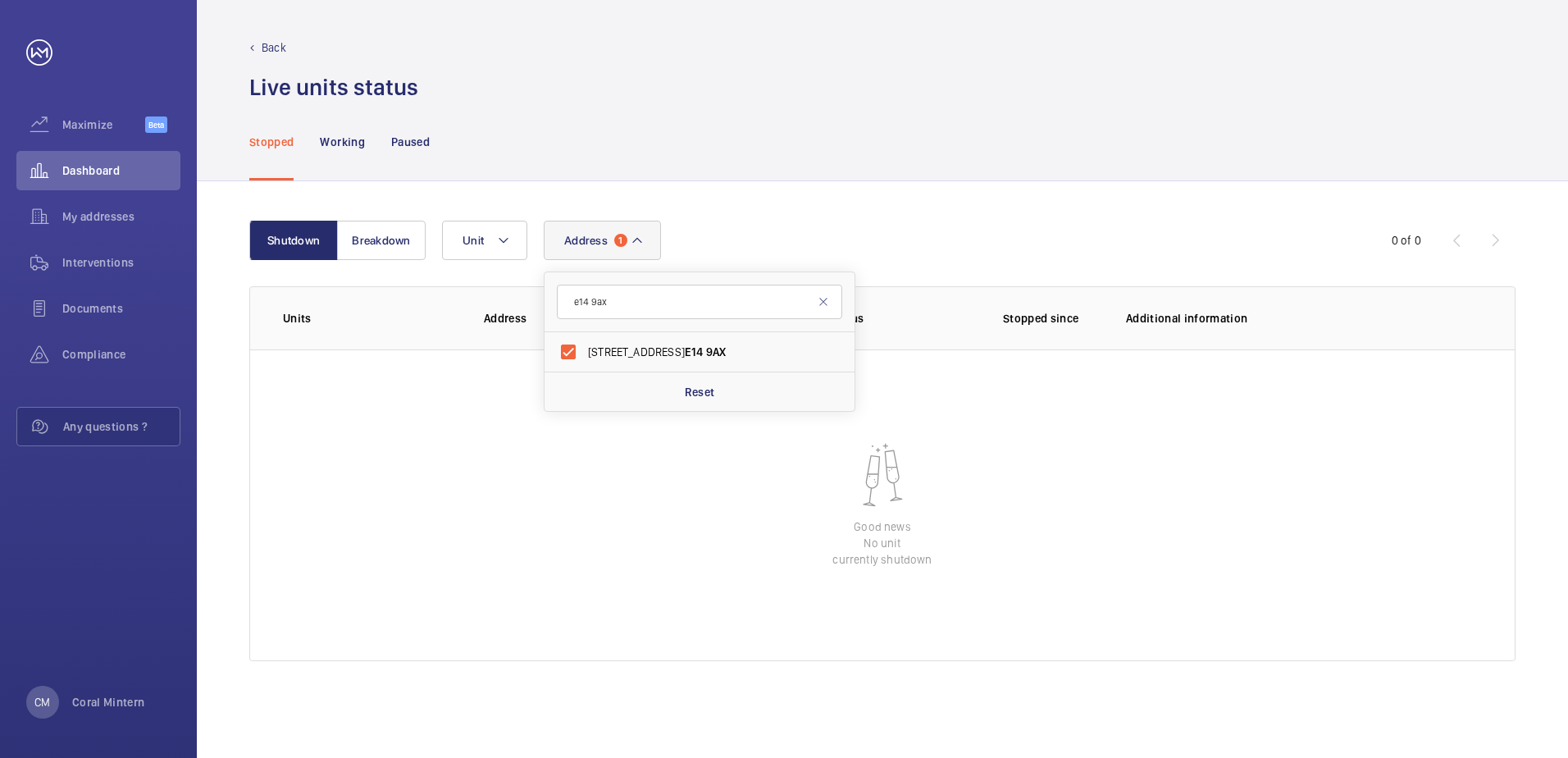
click at [645, 189] on div "Shutdown Breakdown Address 1 e14 9ax [STREET_ADDRESS] Reset Unit 0 of 0 Units A…" at bounding box center [882, 470] width 1371 height 577
click at [627, 229] on button "Address 1" at bounding box center [602, 240] width 117 height 39
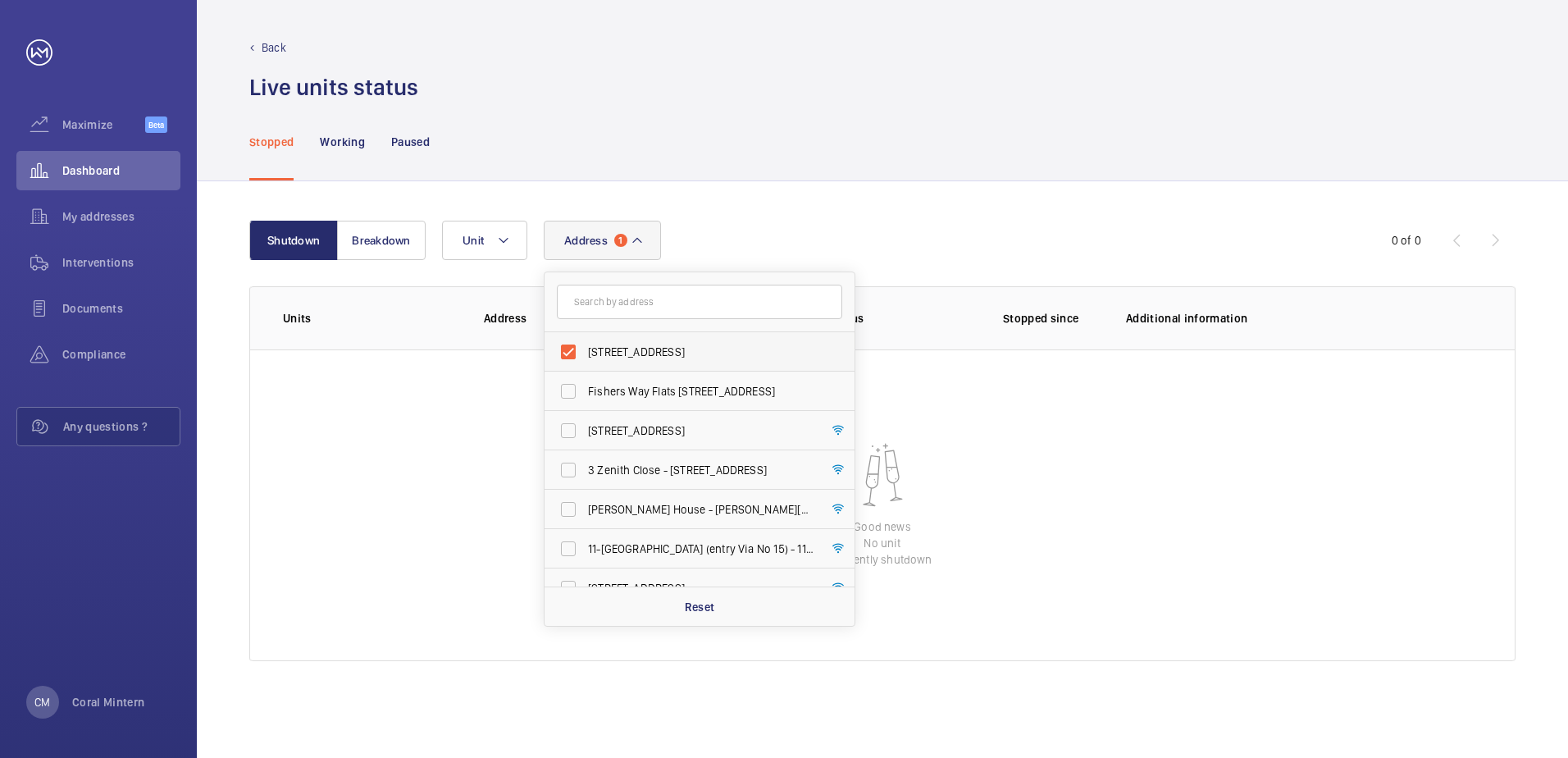
click at [652, 364] on label "[STREET_ADDRESS]" at bounding box center [687, 352] width 286 height 39
click at [585, 364] on input "[STREET_ADDRESS]" at bounding box center [568, 352] width 33 height 33
checkbox input "false"
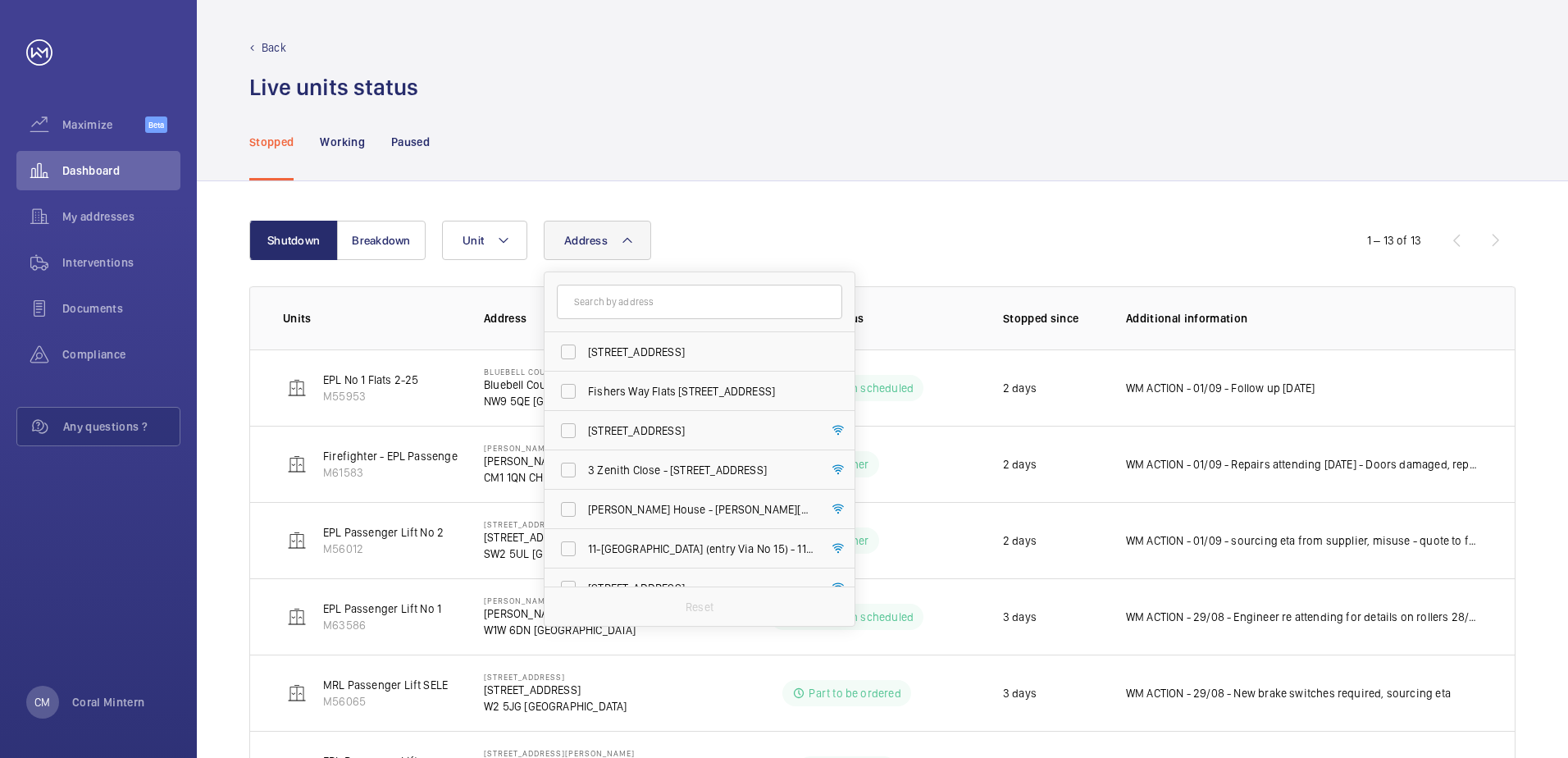
click at [655, 321] on form at bounding box center [699, 302] width 310 height 60
click at [658, 312] on input "text" at bounding box center [699, 302] width 286 height 35
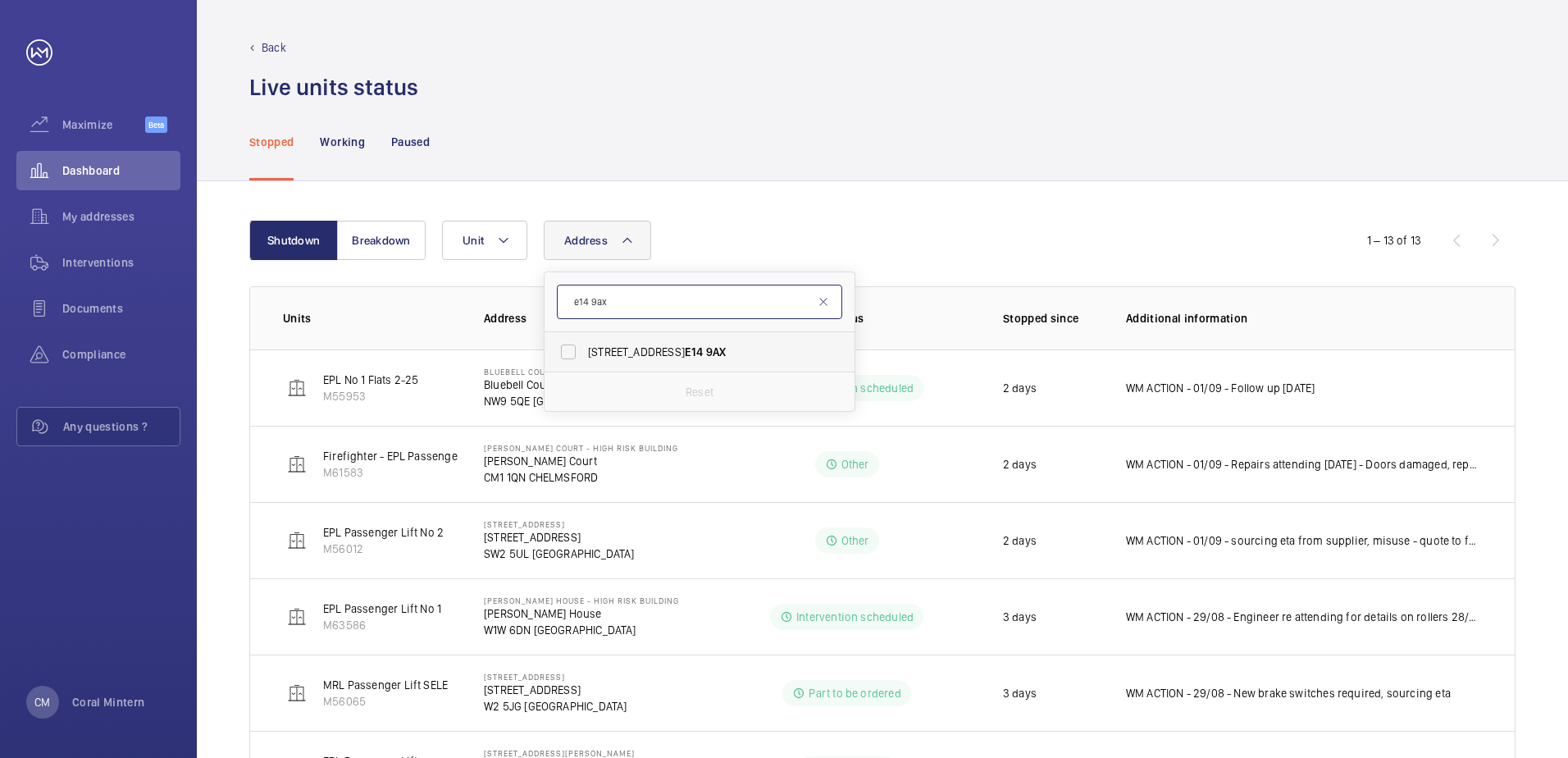
type input "e14 9ax"
click at [654, 345] on span "[STREET_ADDRESS]" at bounding box center [700, 352] width 225 height 16
click at [585, 345] on input "[STREET_ADDRESS]" at bounding box center [568, 352] width 33 height 33
checkbox input "true"
